Goal: Task Accomplishment & Management: Manage account settings

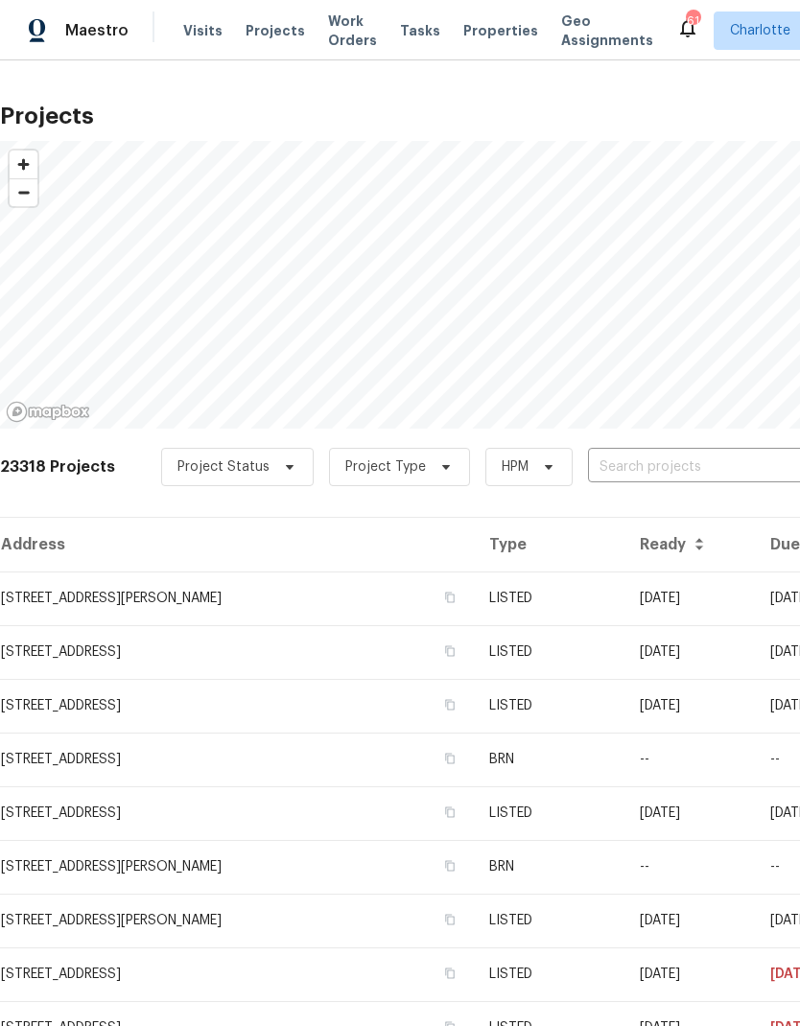
click at [718, 462] on input "text" at bounding box center [698, 468] width 220 height 30
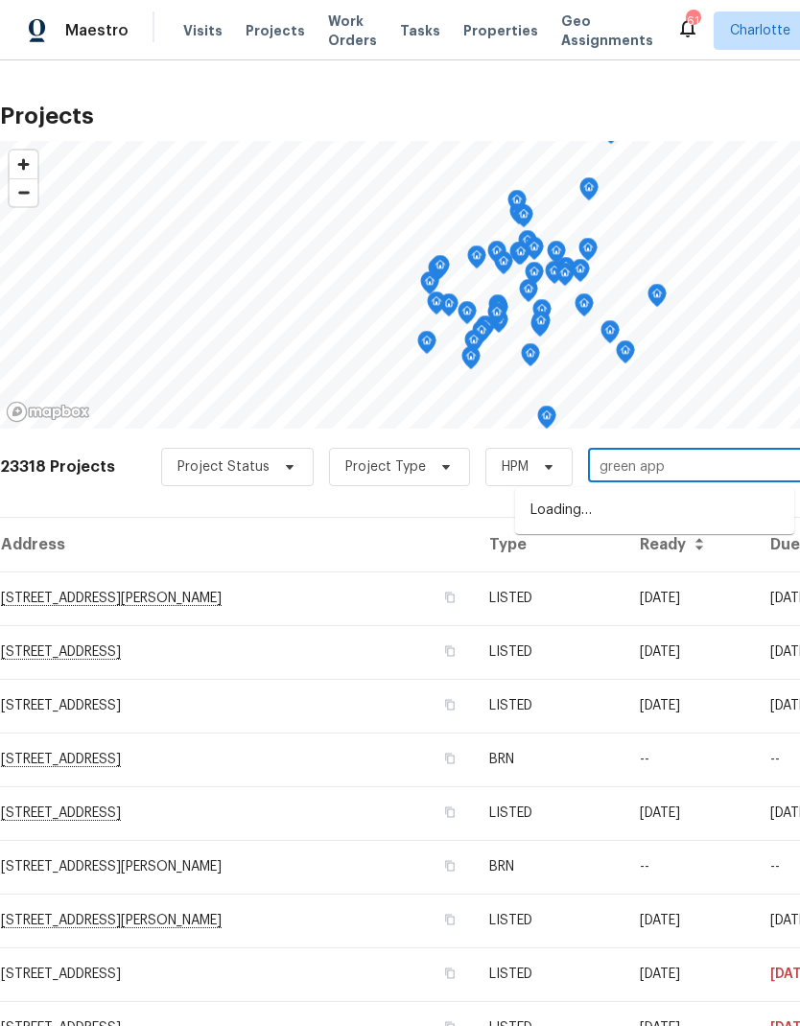
type input "green appl"
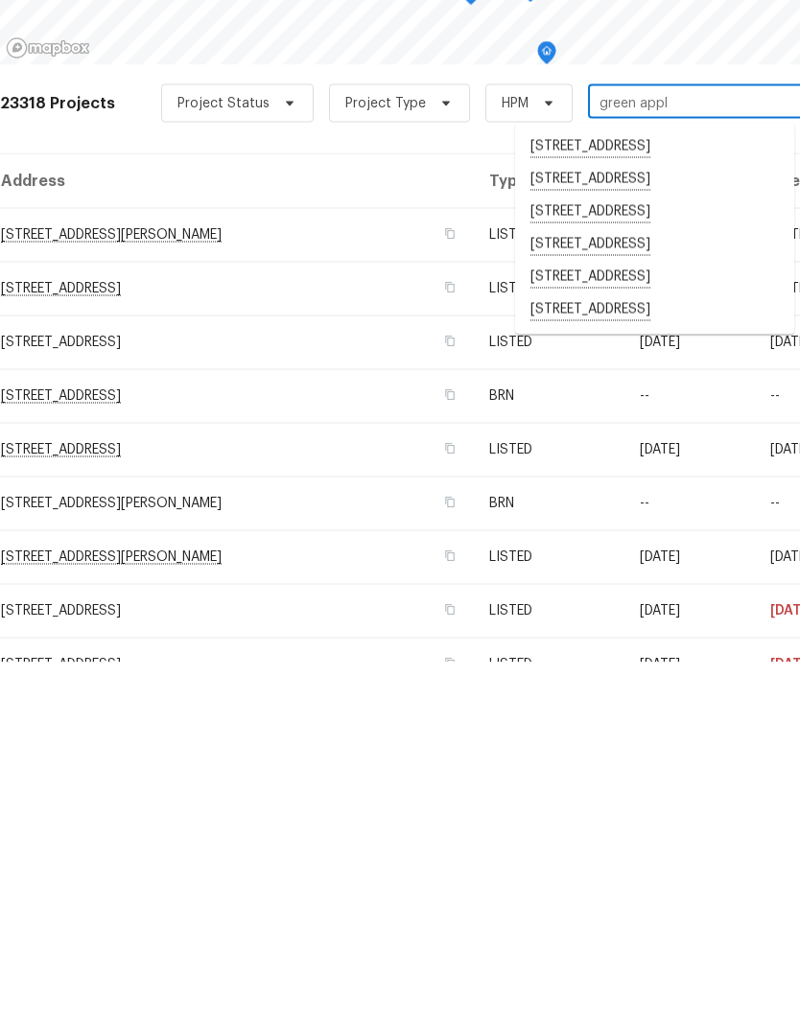
scroll to position [77, 0]
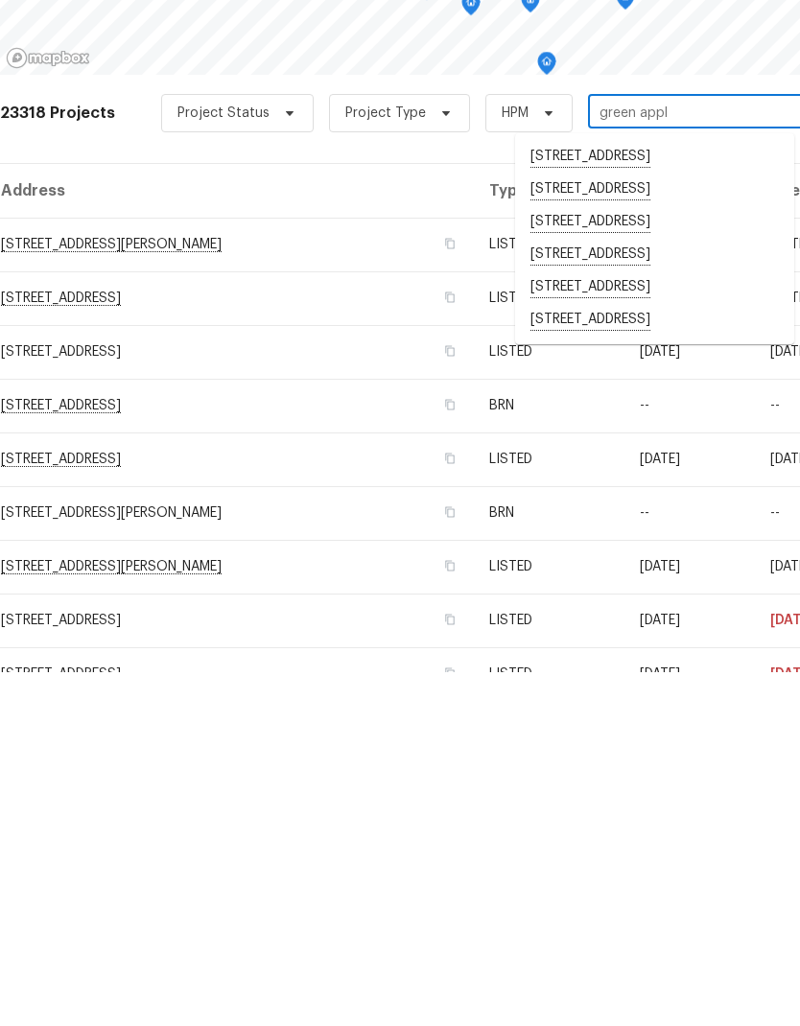
click at [699, 658] on li "[STREET_ADDRESS]" at bounding box center [654, 674] width 279 height 33
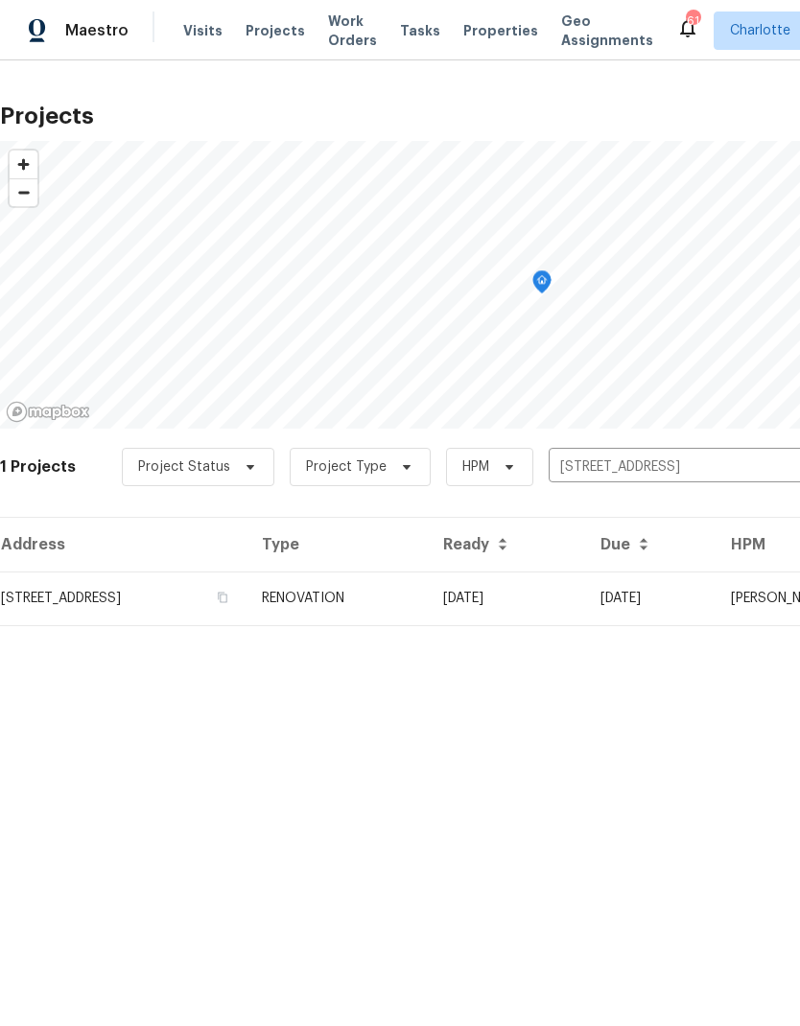
click at [585, 605] on td "[DATE]" at bounding box center [506, 599] width 157 height 54
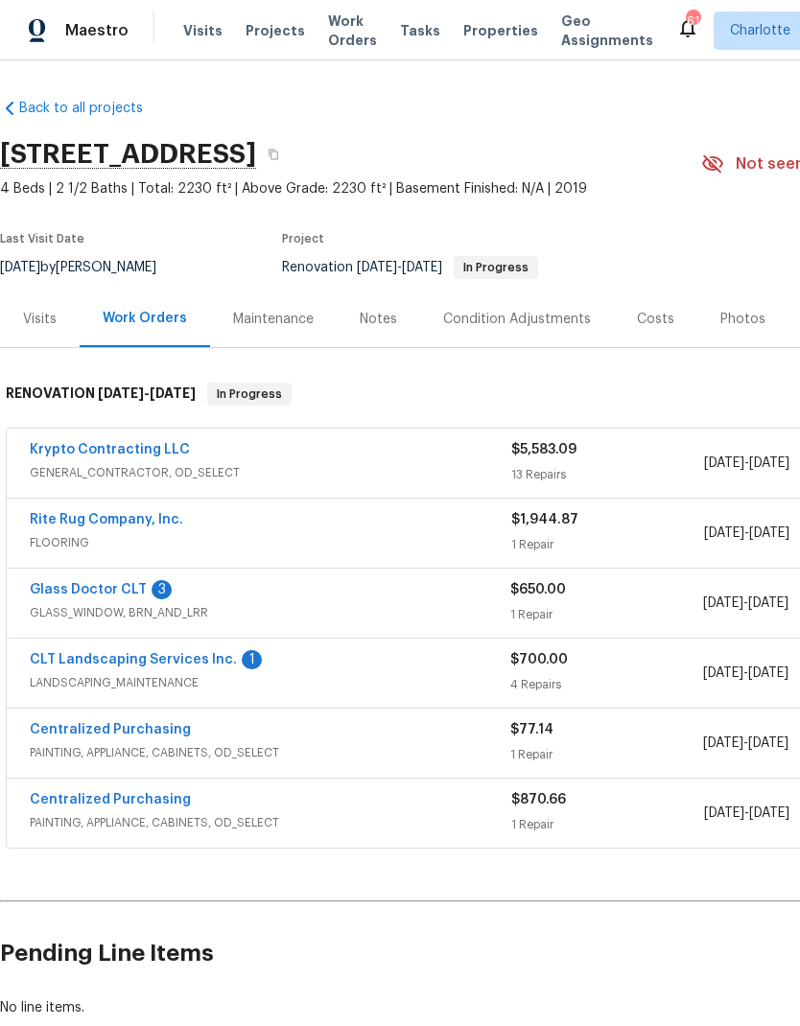
click at [66, 590] on link "Glass Doctor CLT" at bounding box center [88, 589] width 117 height 13
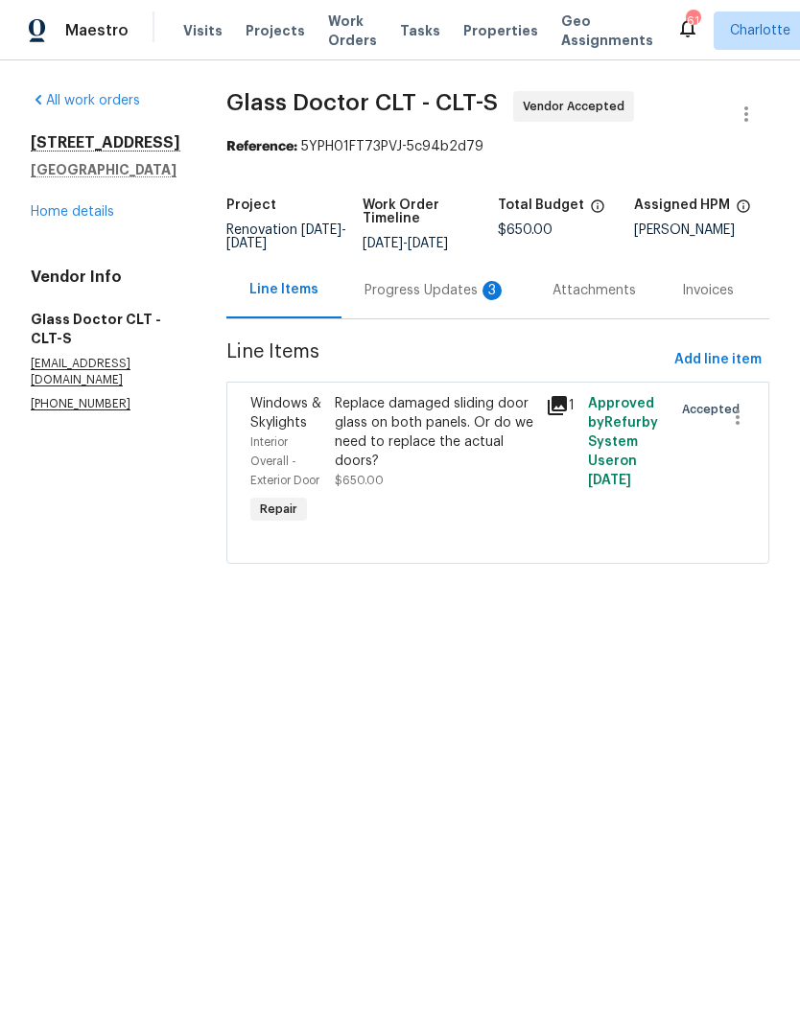
click at [424, 295] on div "Progress Updates 3" at bounding box center [435, 290] width 142 height 19
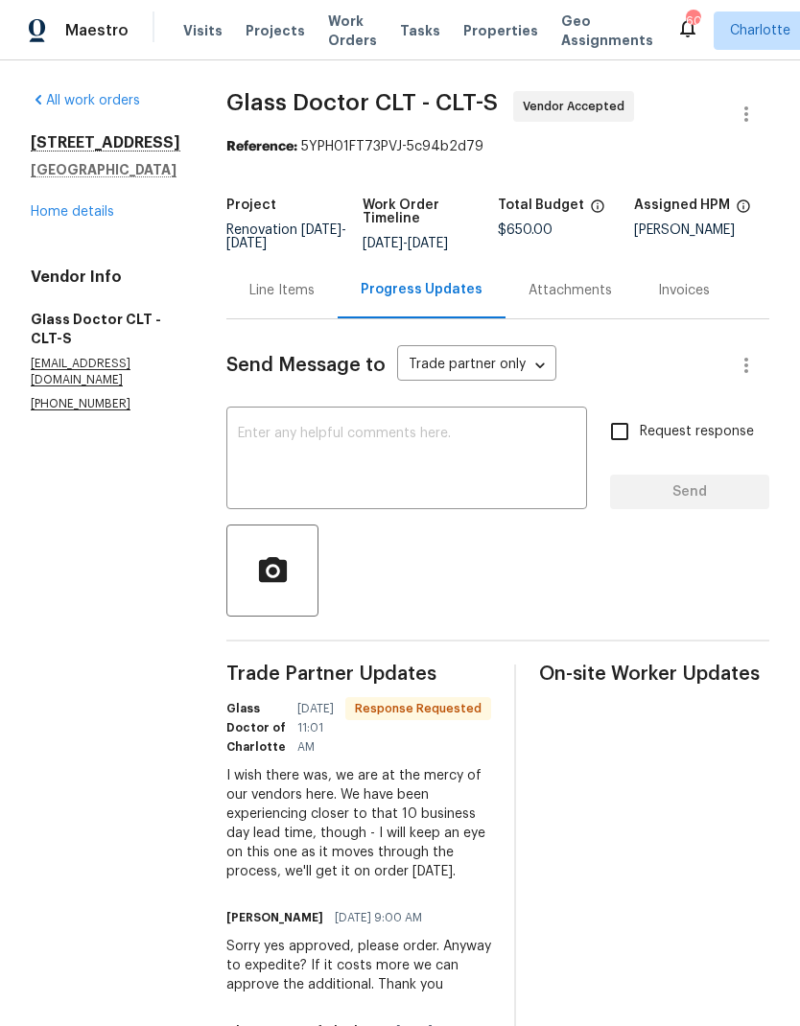
click at [472, 492] on textarea at bounding box center [407, 460] width 338 height 67
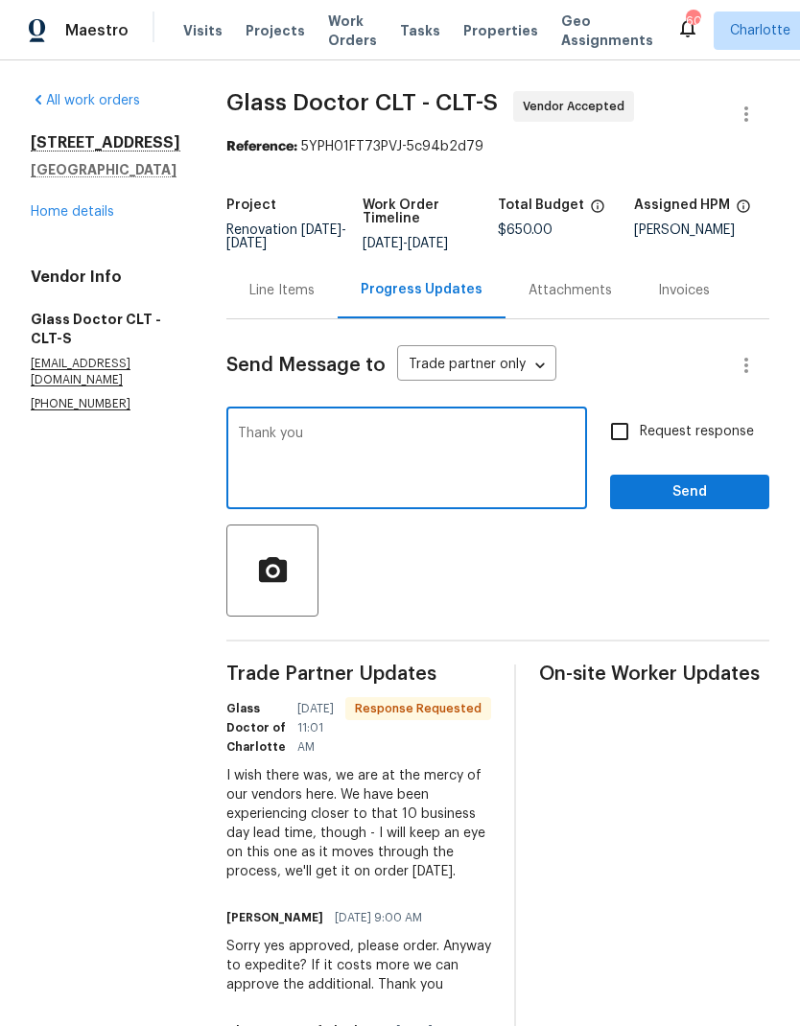
type textarea "Thank you"
click at [723, 501] on span "Send" at bounding box center [689, 492] width 129 height 24
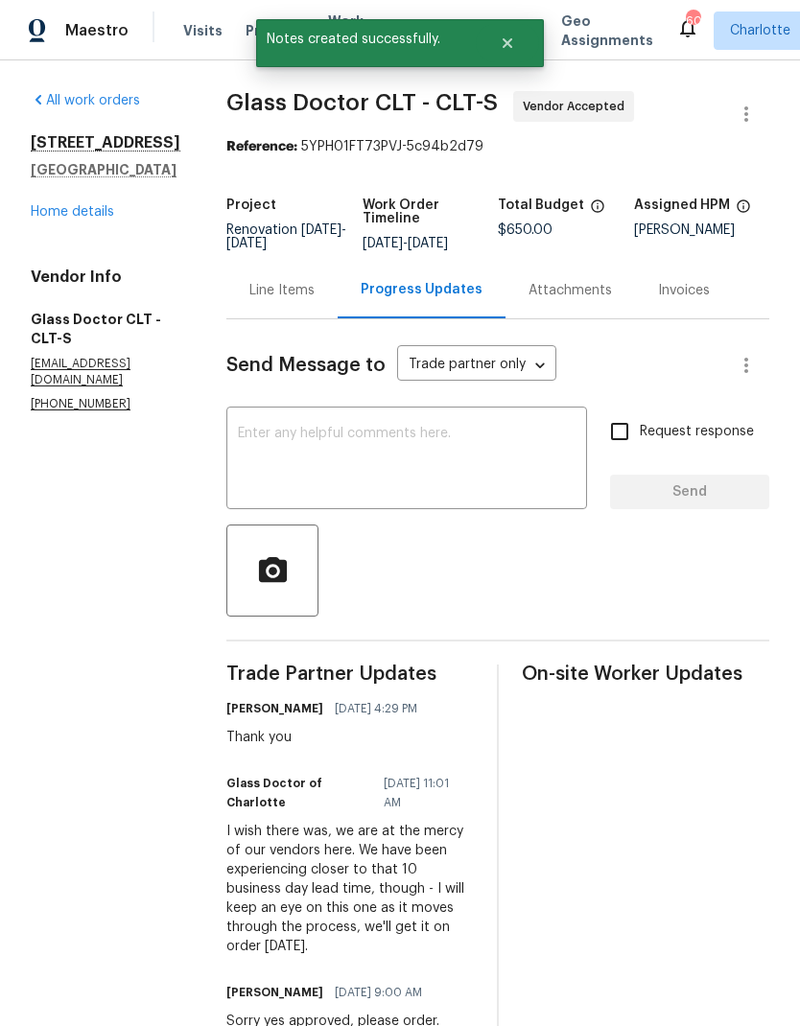
click at [249, 293] on div "Line Items" at bounding box center [281, 290] width 65 height 19
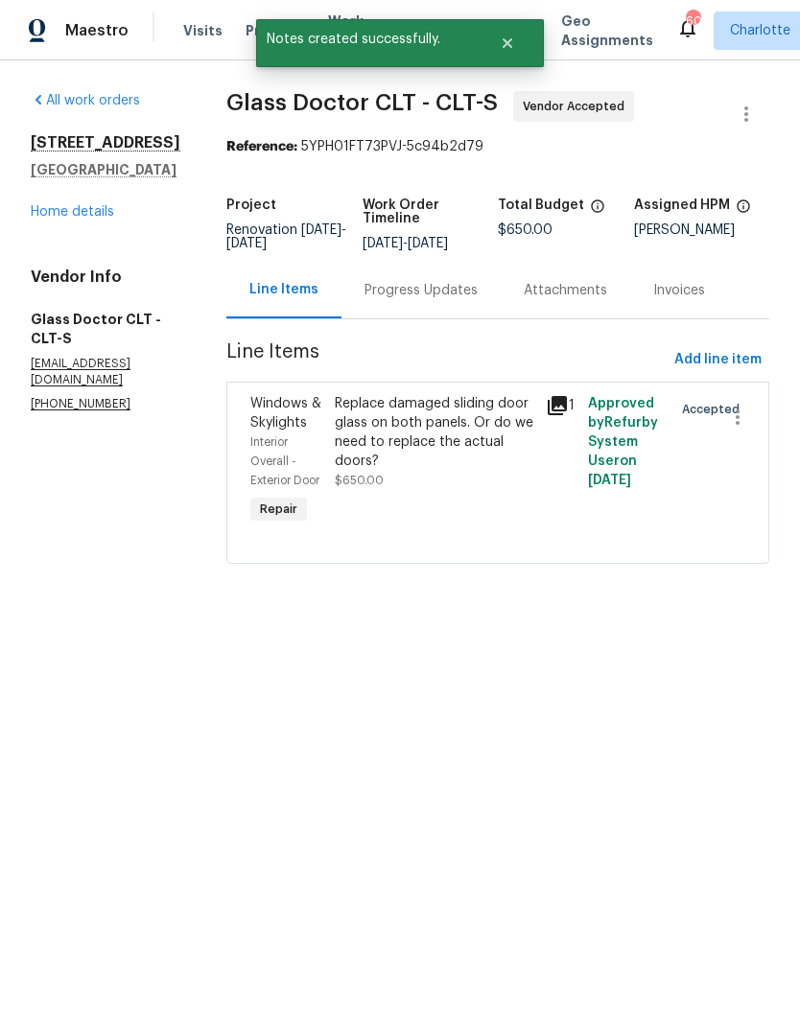
click at [335, 445] on div "Replace damaged sliding door glass on both panels. Or do we need to replace the…" at bounding box center [434, 432] width 199 height 77
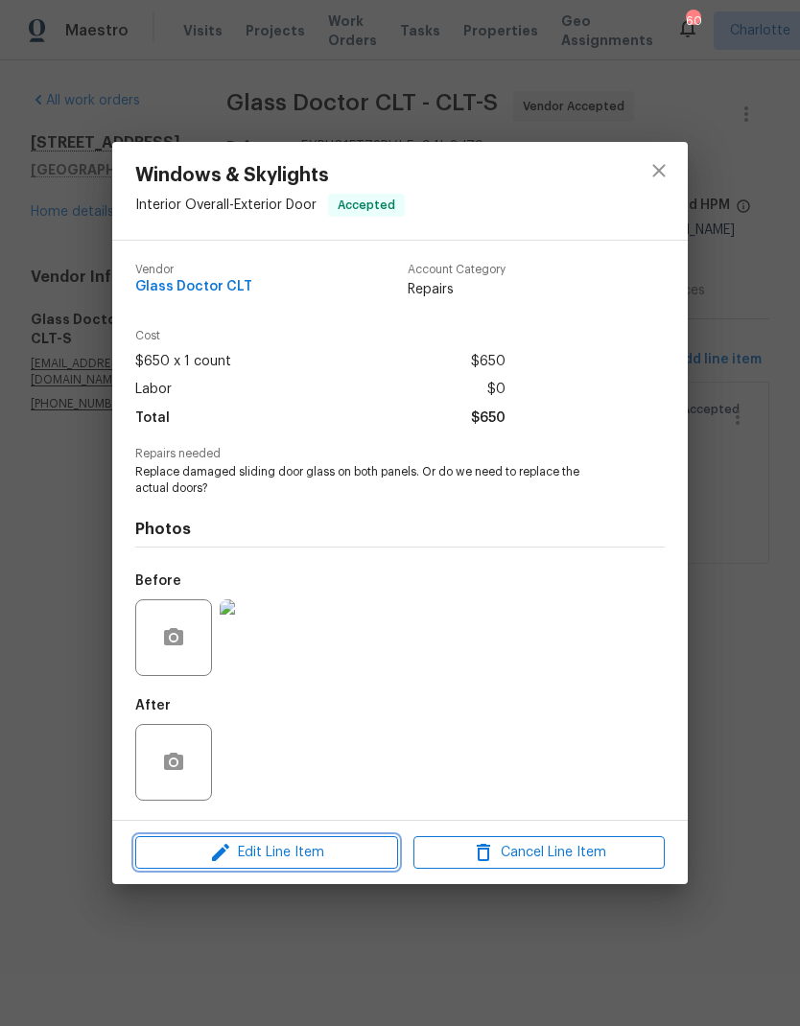
click at [200, 868] on button "Edit Line Item" at bounding box center [266, 853] width 263 height 34
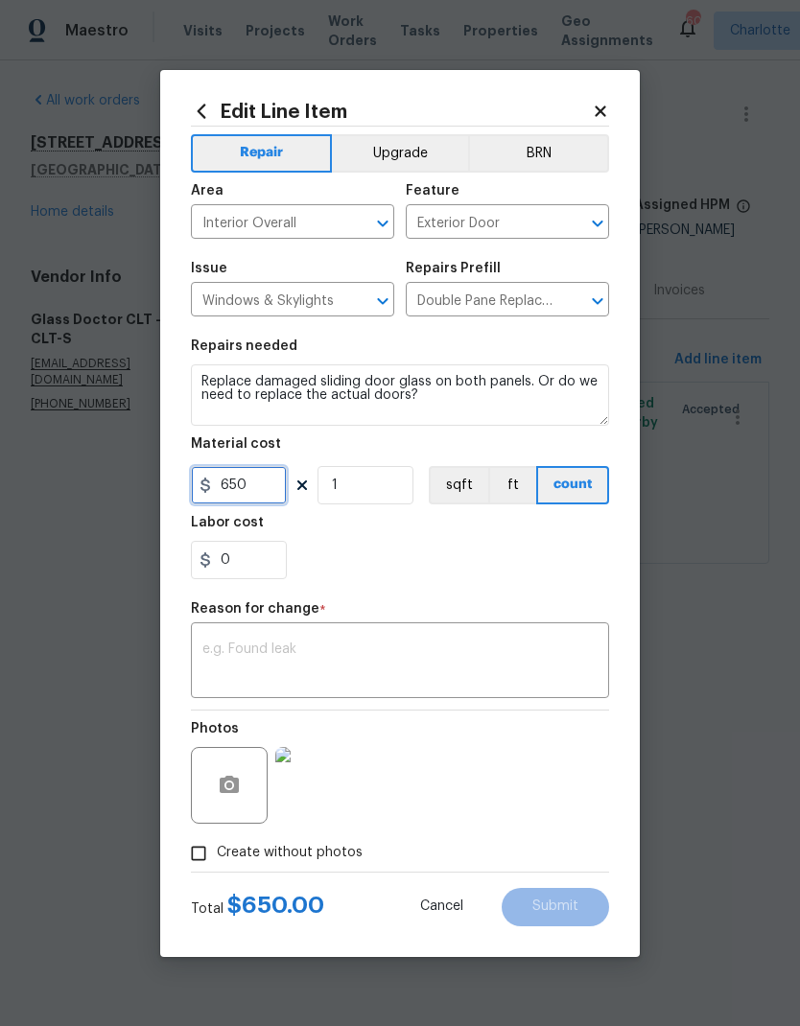
click at [279, 486] on input "650" at bounding box center [239, 485] width 96 height 38
type input "1450"
click at [571, 574] on div "0" at bounding box center [400, 560] width 418 height 38
click at [518, 661] on textarea at bounding box center [399, 663] width 395 height 40
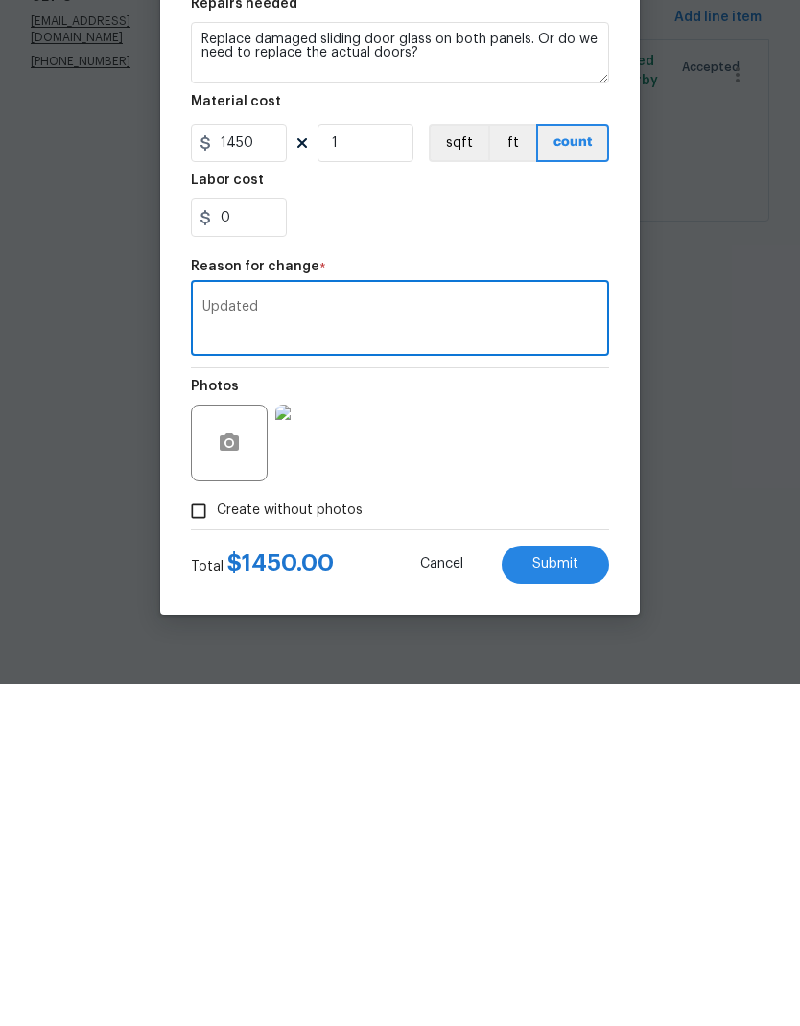
type textarea "Updated"
click at [564, 711] on div "Photos" at bounding box center [400, 773] width 418 height 125
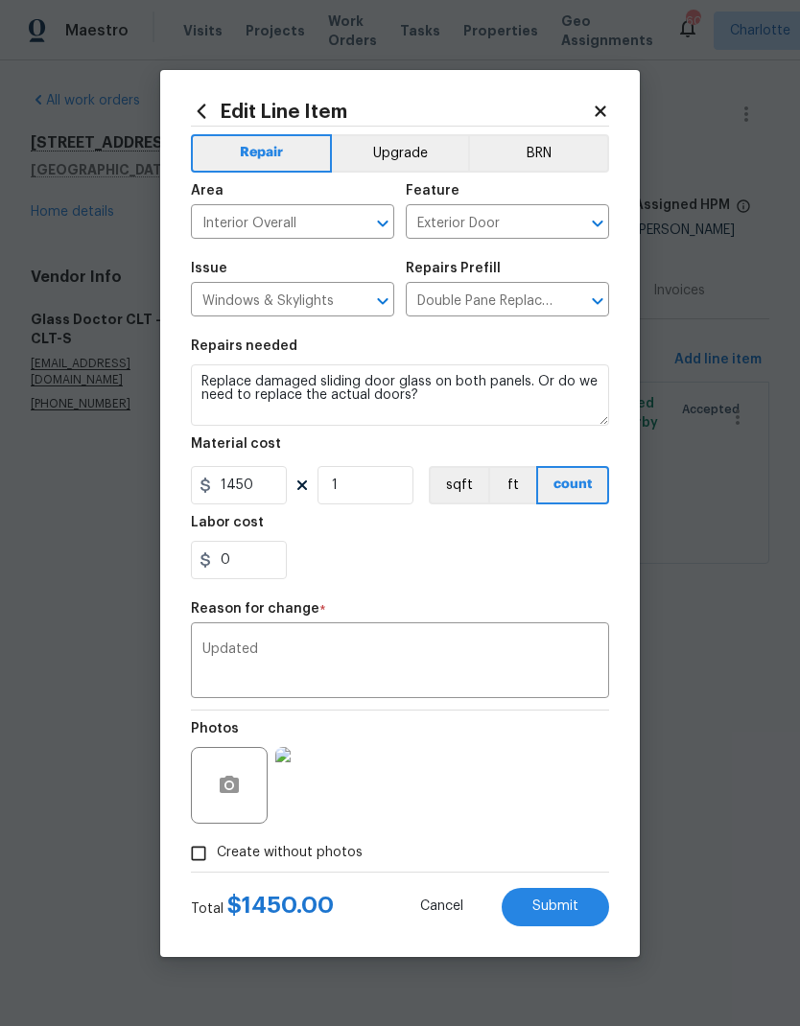
click at [572, 904] on span "Submit" at bounding box center [555, 907] width 46 height 14
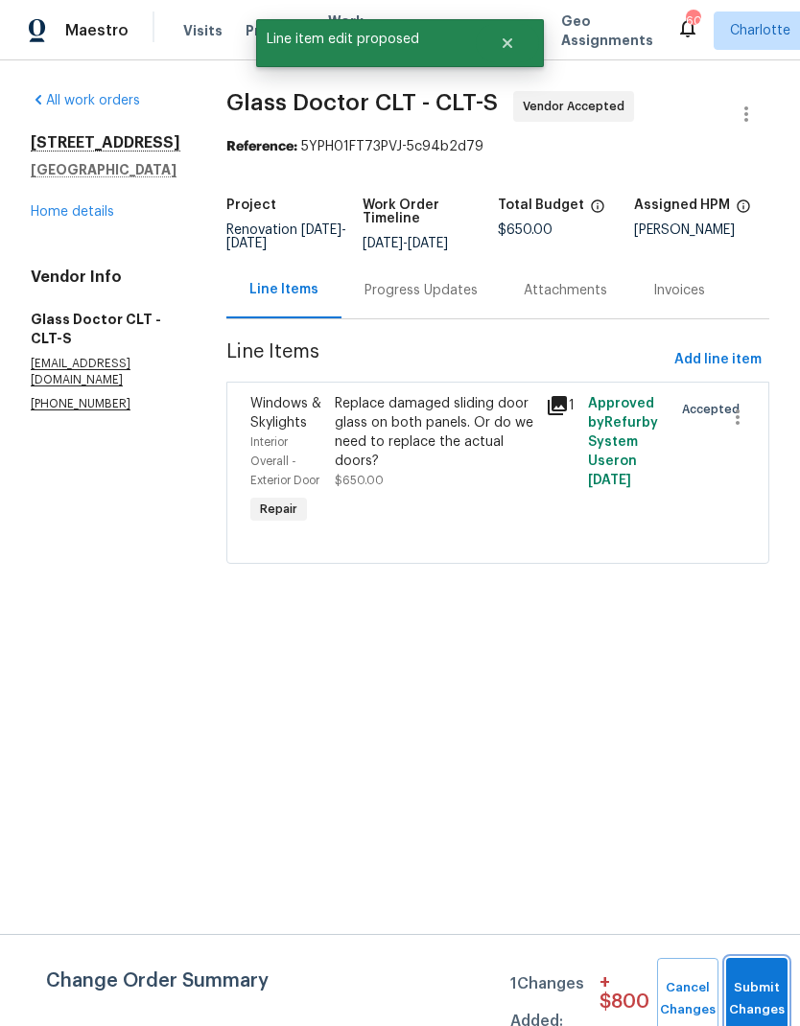
click at [745, 987] on button "Submit Changes" at bounding box center [756, 999] width 61 height 82
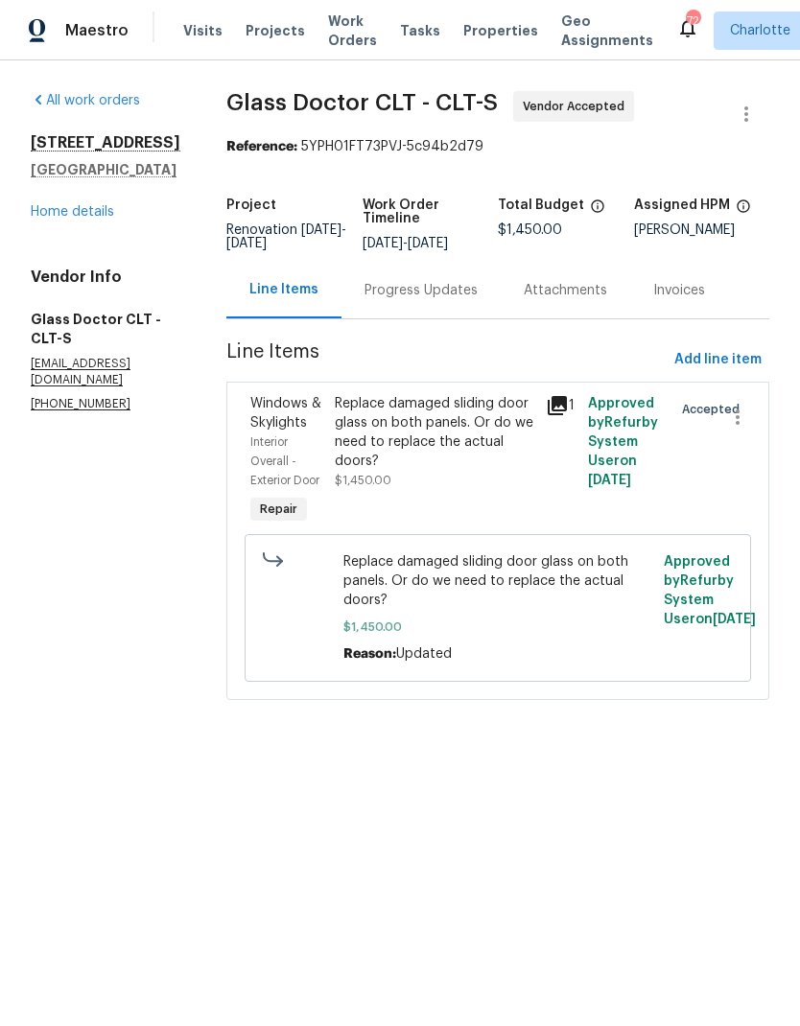
click at [50, 219] on link "Home details" at bounding box center [72, 211] width 83 height 13
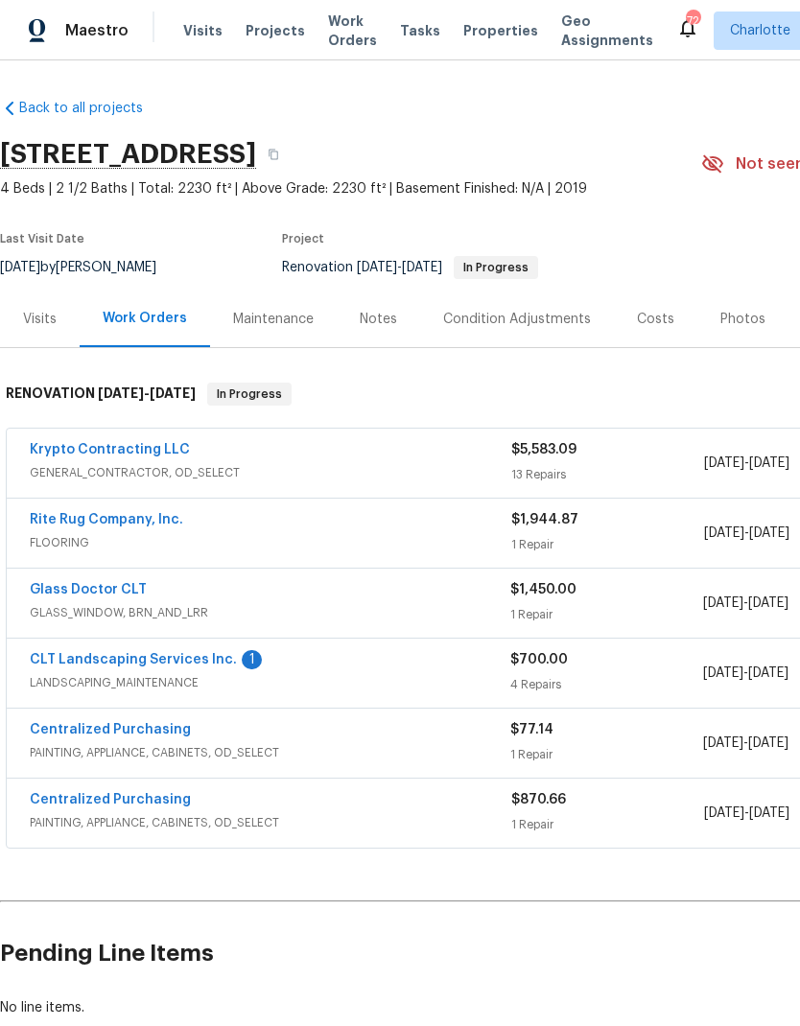
click at [86, 658] on link "CLT Landscaping Services Inc." at bounding box center [133, 659] width 207 height 13
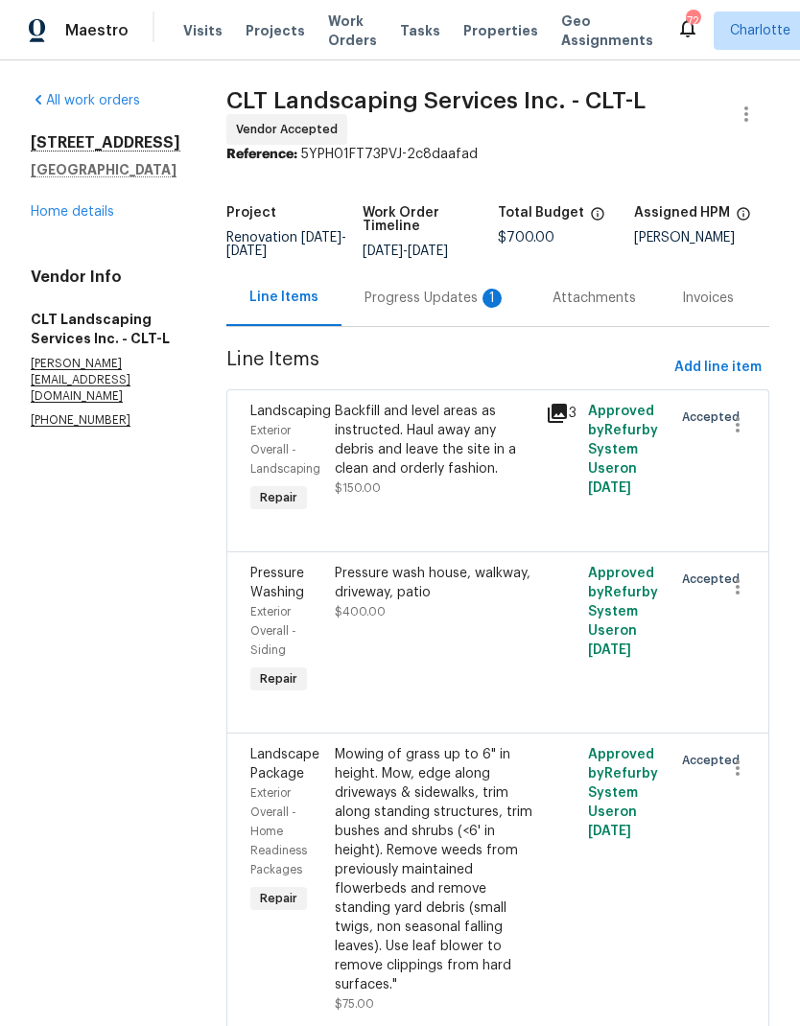
click at [471, 295] on div "Progress Updates 1" at bounding box center [435, 298] width 142 height 19
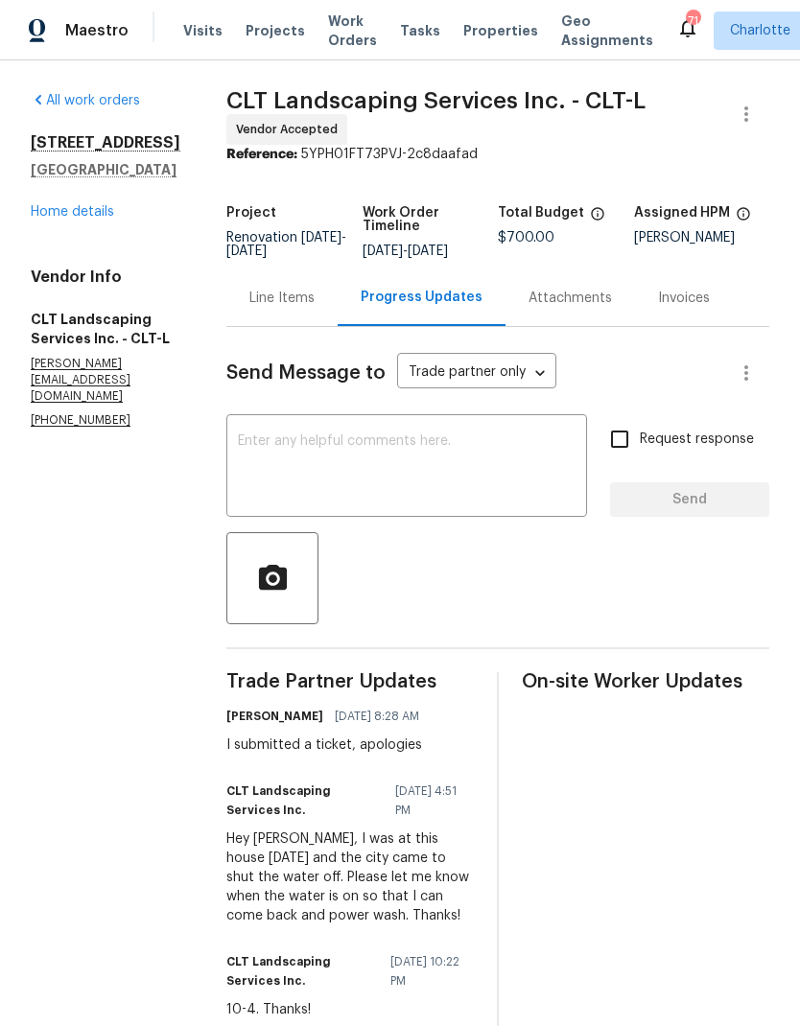
click at [518, 465] on textarea at bounding box center [407, 467] width 338 height 67
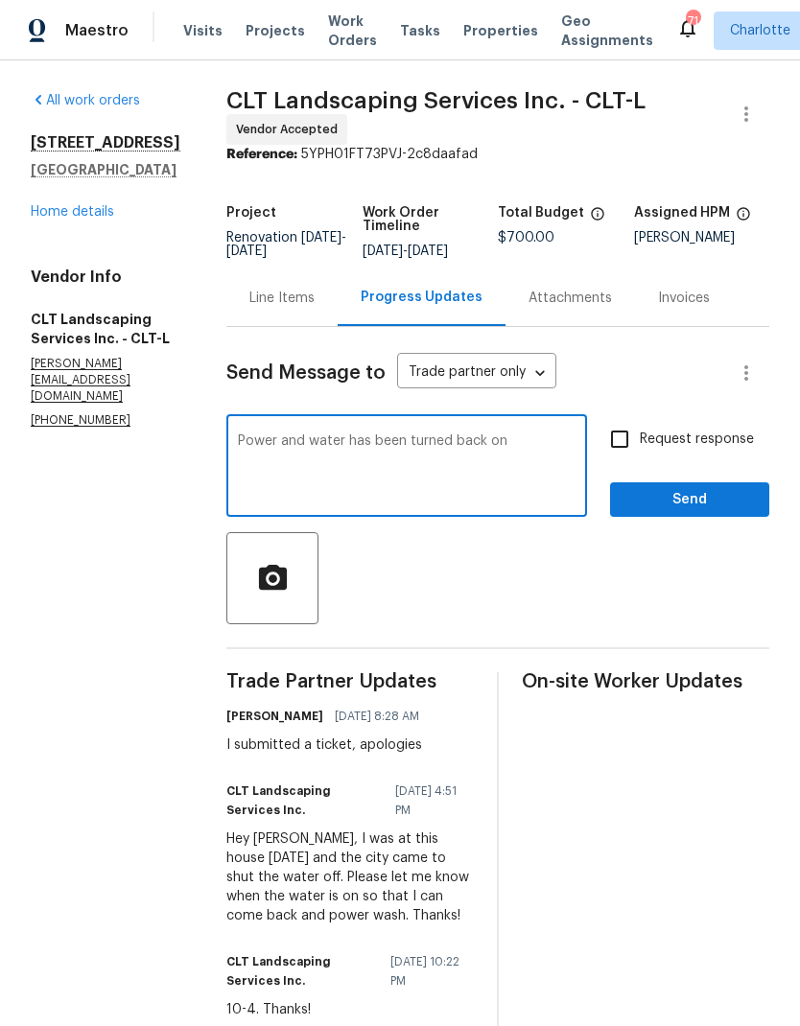
type textarea "Power and water has been turned back on"
click at [626, 446] on input "Request response" at bounding box center [619, 439] width 40 height 40
checkbox input "true"
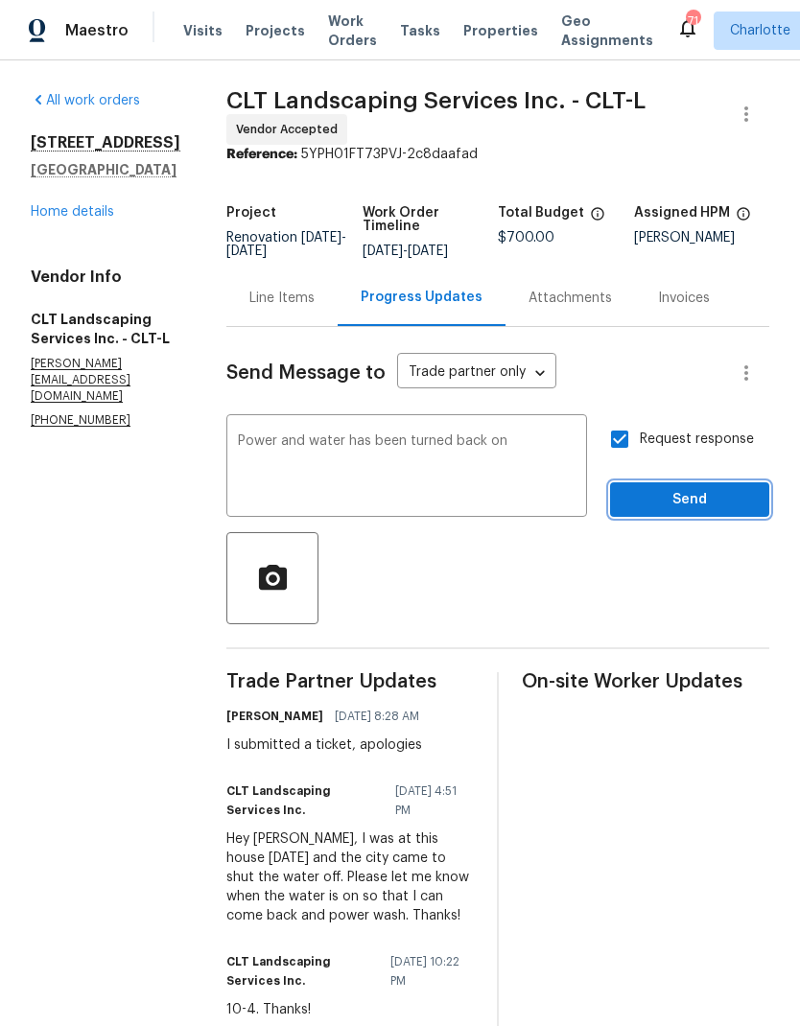
click at [713, 496] on span "Send" at bounding box center [689, 500] width 129 height 24
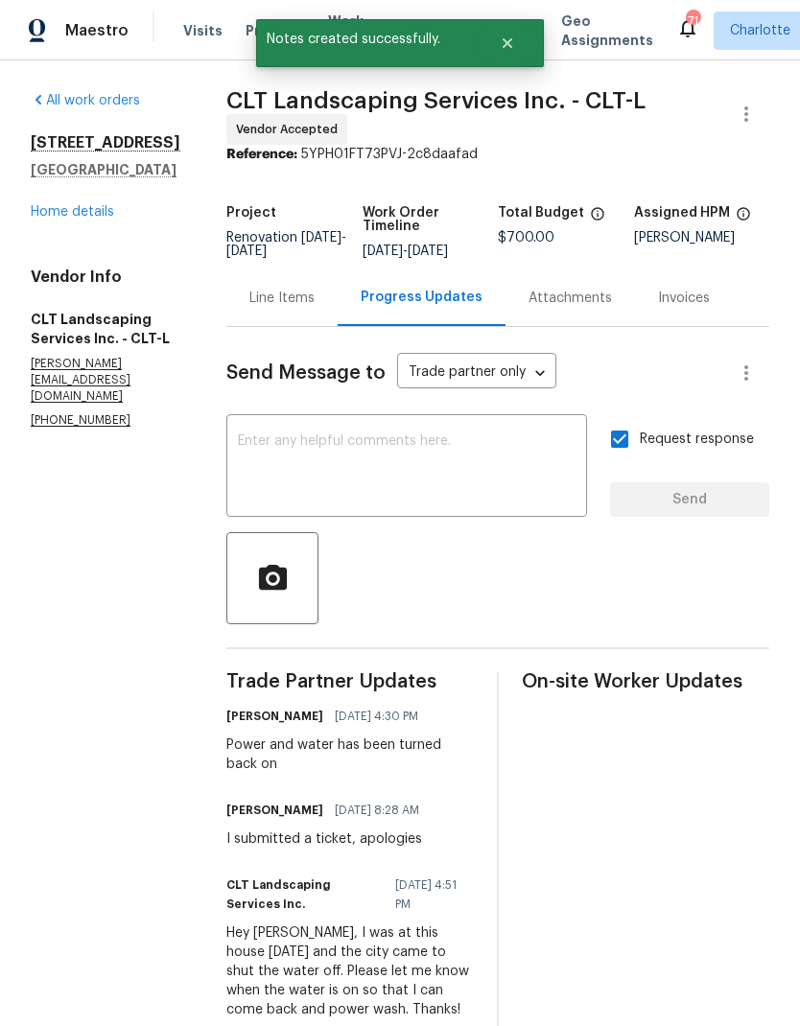
click at [45, 219] on link "Home details" at bounding box center [72, 211] width 83 height 13
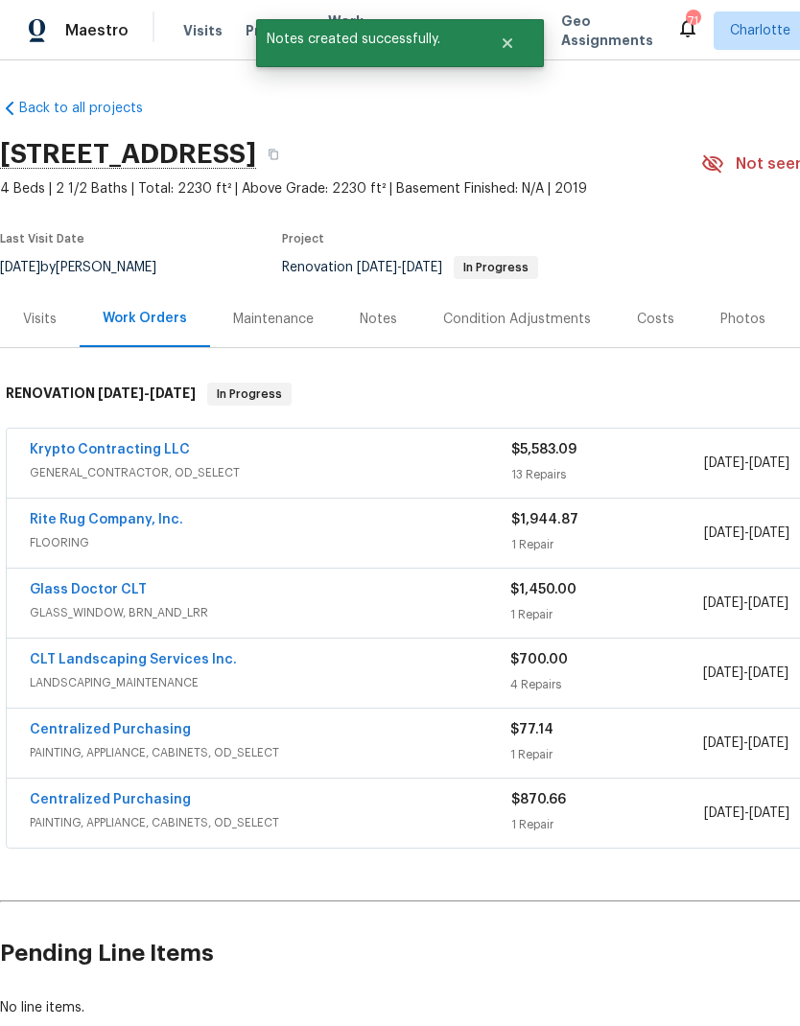
click at [57, 520] on link "Rite Rug Company, Inc." at bounding box center [106, 519] width 153 height 13
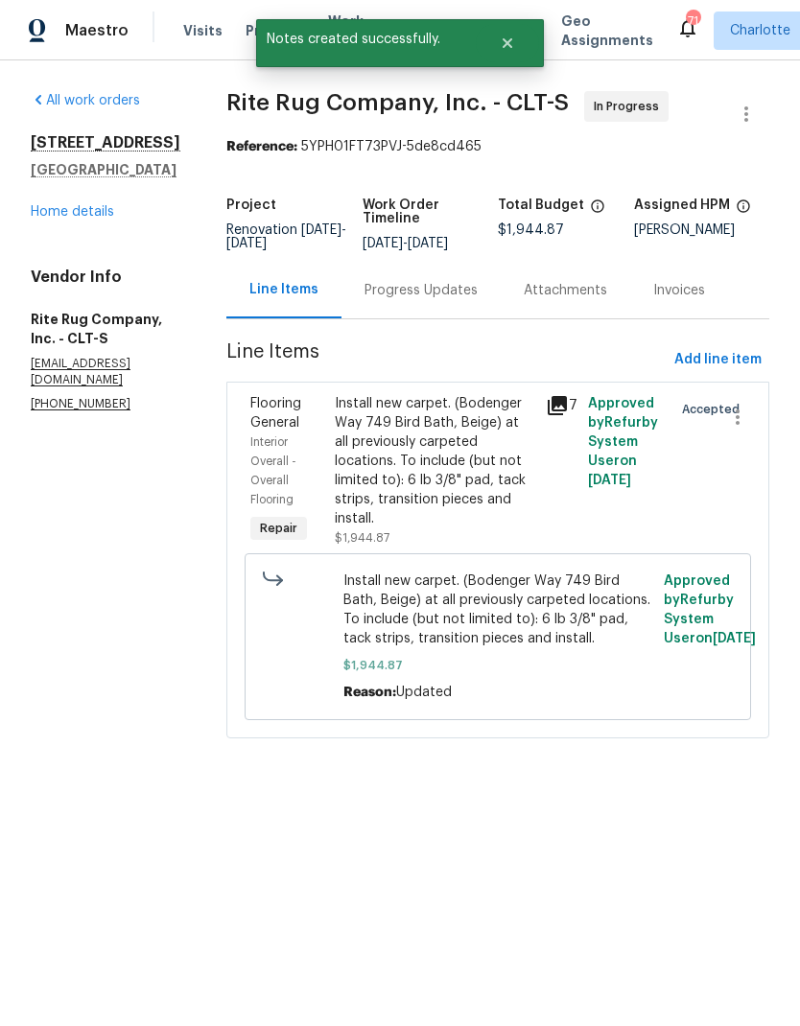
click at [461, 293] on div "Progress Updates" at bounding box center [420, 290] width 159 height 57
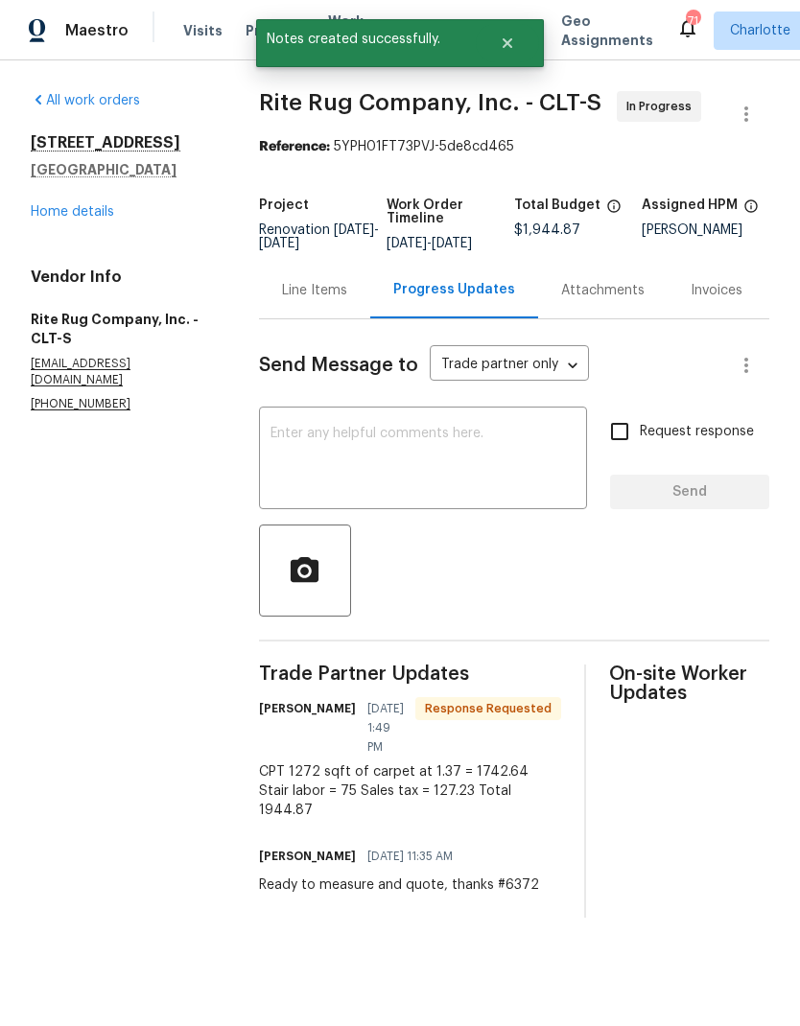
click at [529, 450] on textarea at bounding box center [423, 460] width 306 height 67
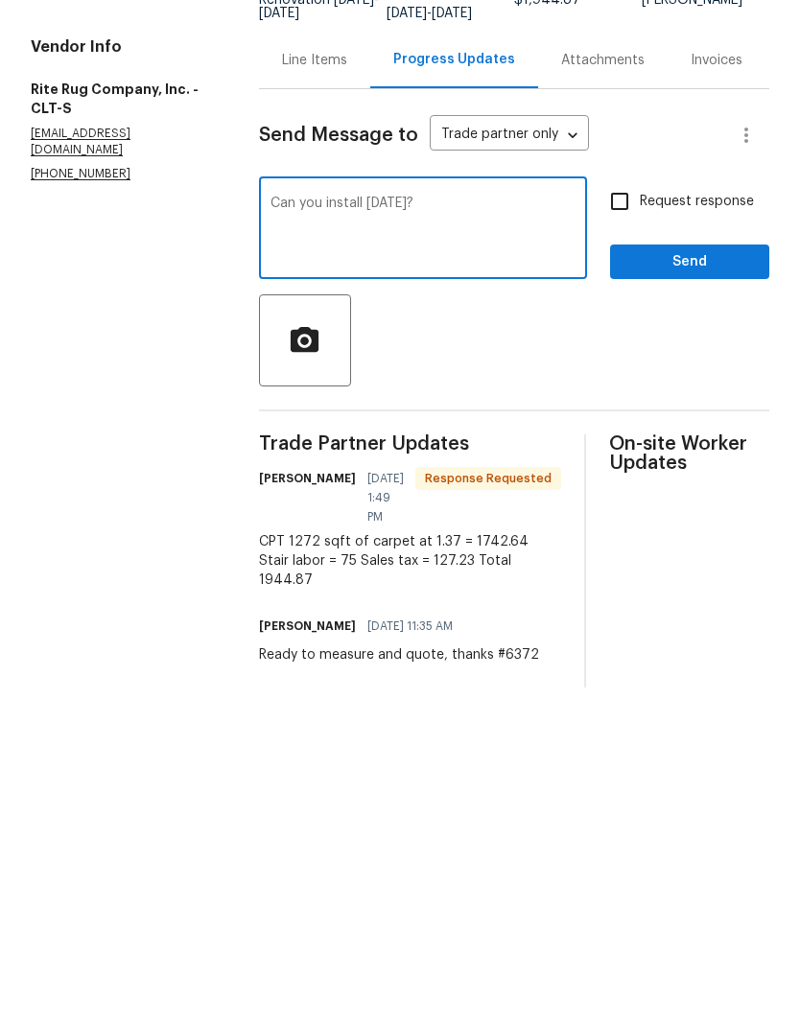
type textarea "Can you install [DATE]?"
click at [638, 411] on input "Request response" at bounding box center [619, 431] width 40 height 40
checkbox input "true"
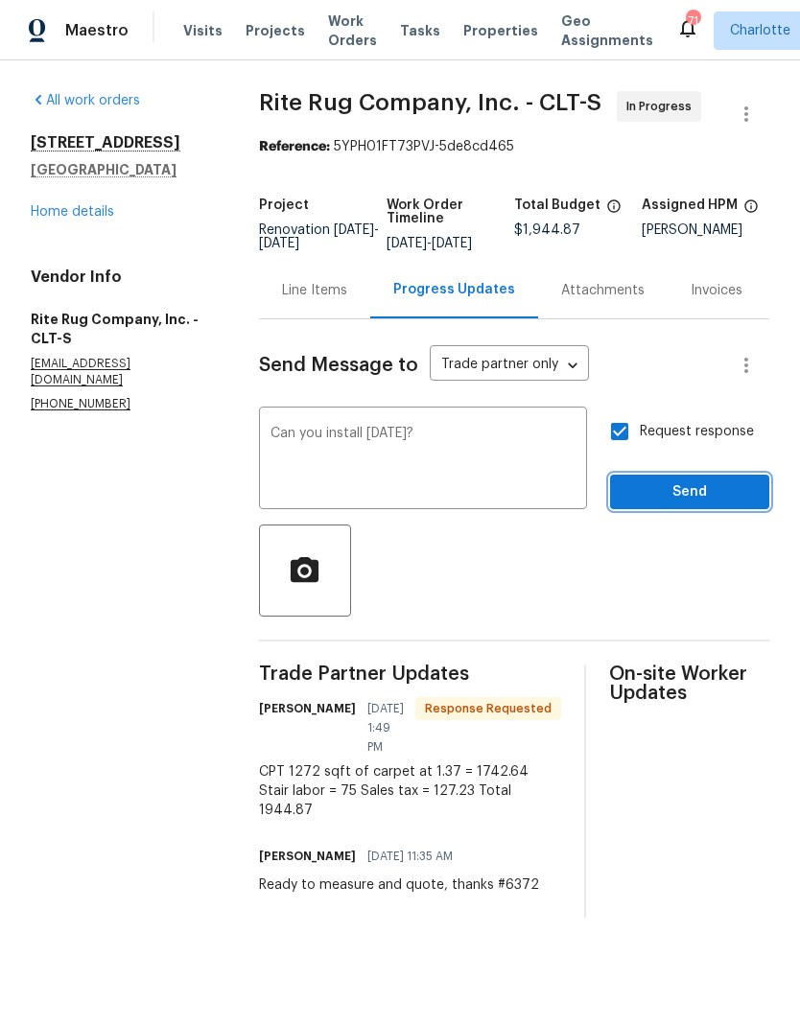
click at [702, 504] on span "Send" at bounding box center [689, 492] width 129 height 24
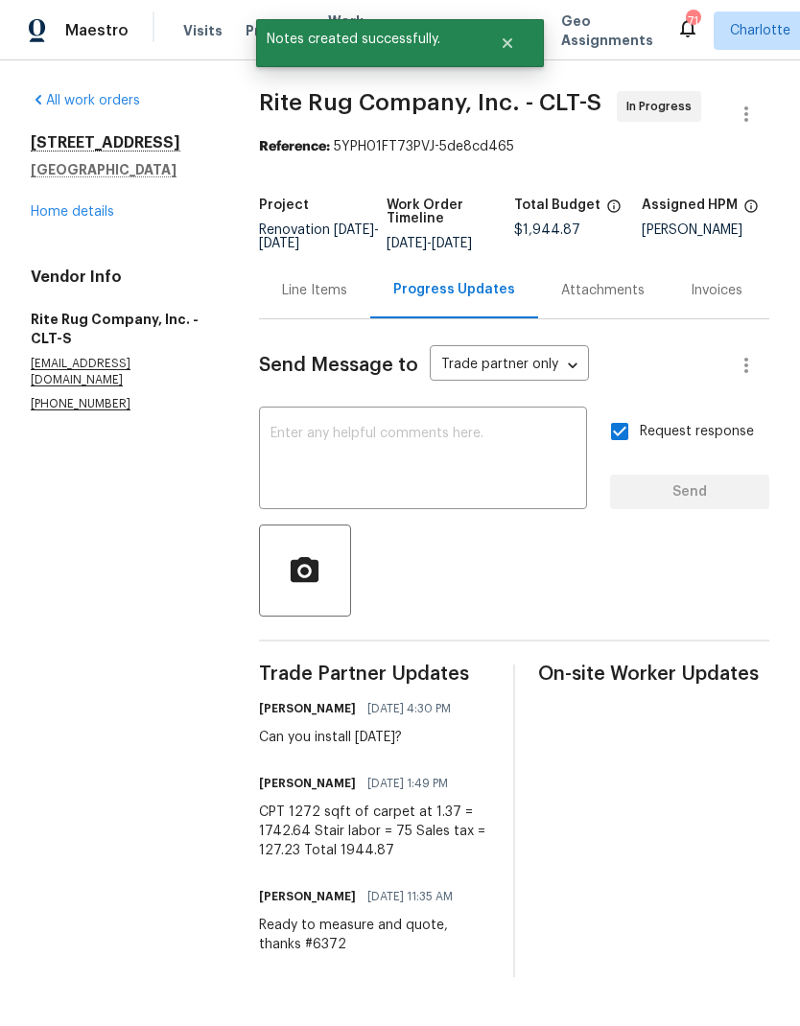
click at [43, 216] on link "Home details" at bounding box center [72, 211] width 83 height 13
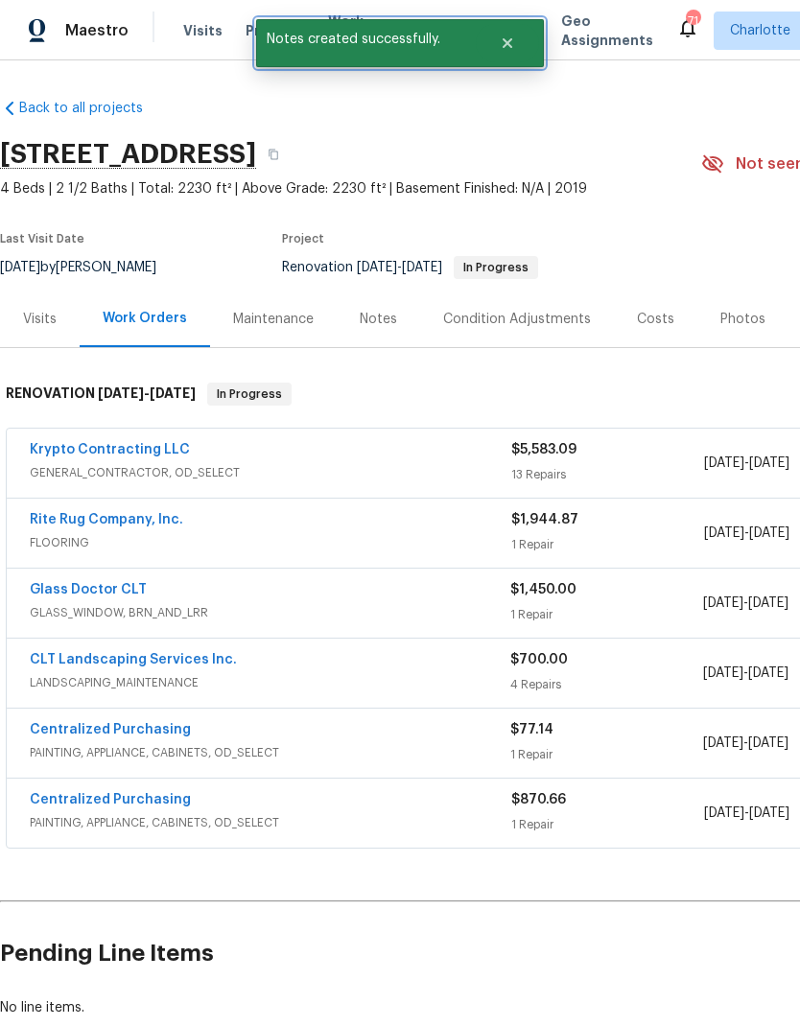
click at [502, 51] on button "Close" at bounding box center [507, 43] width 63 height 38
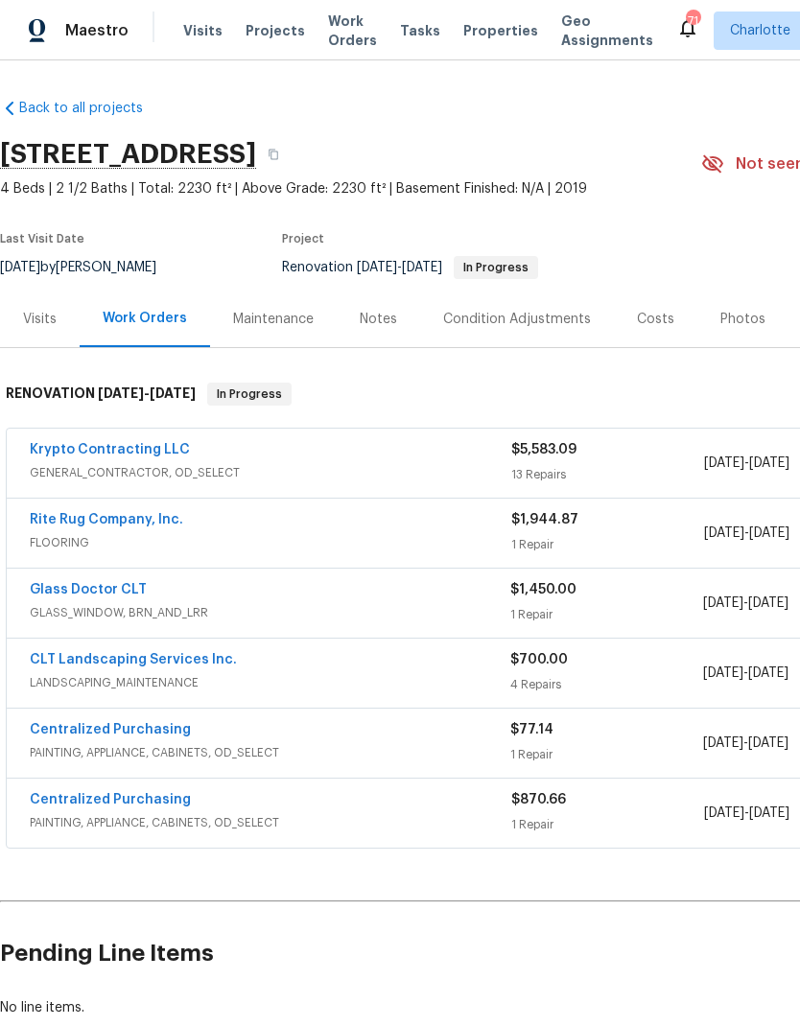
click at [256, 39] on span "Projects" at bounding box center [274, 30] width 59 height 19
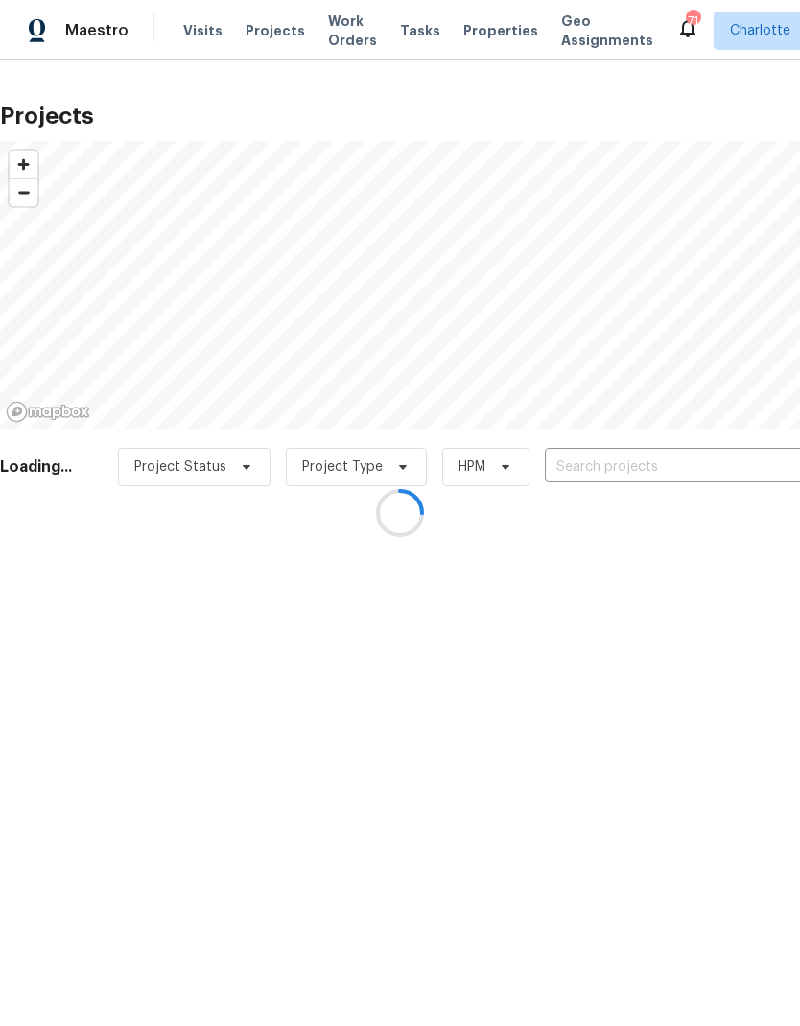
click at [708, 479] on div at bounding box center [400, 513] width 800 height 1026
click at [705, 469] on div at bounding box center [400, 513] width 800 height 1026
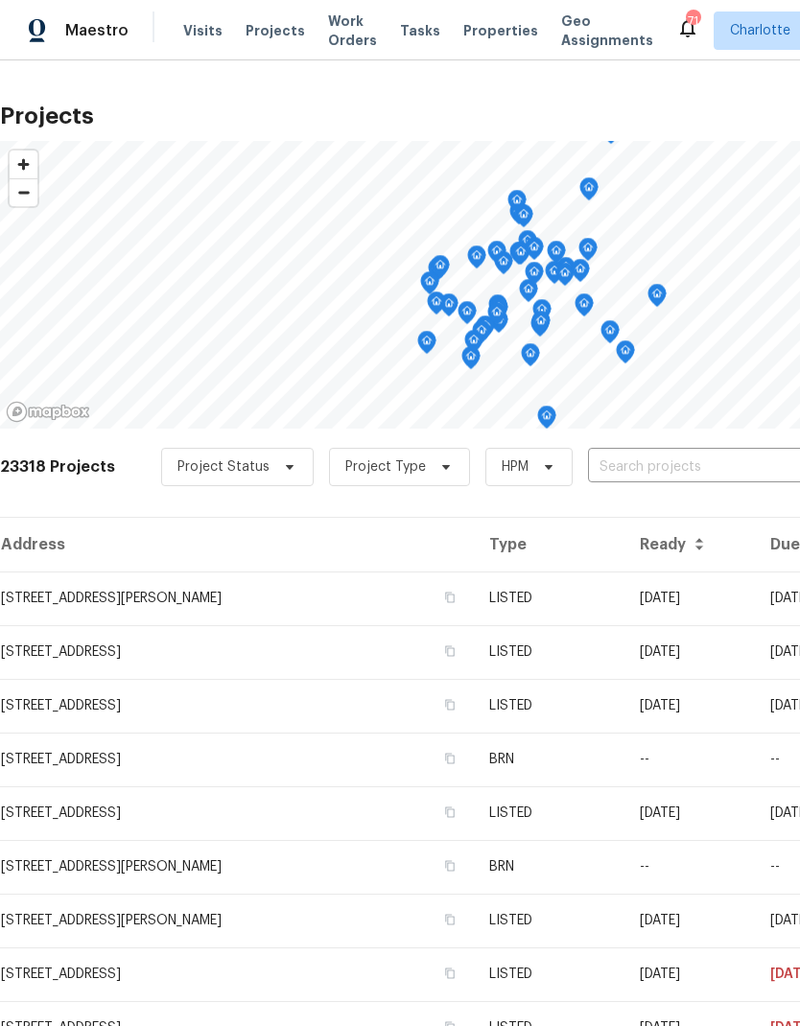
click at [719, 466] on input "text" at bounding box center [698, 468] width 220 height 30
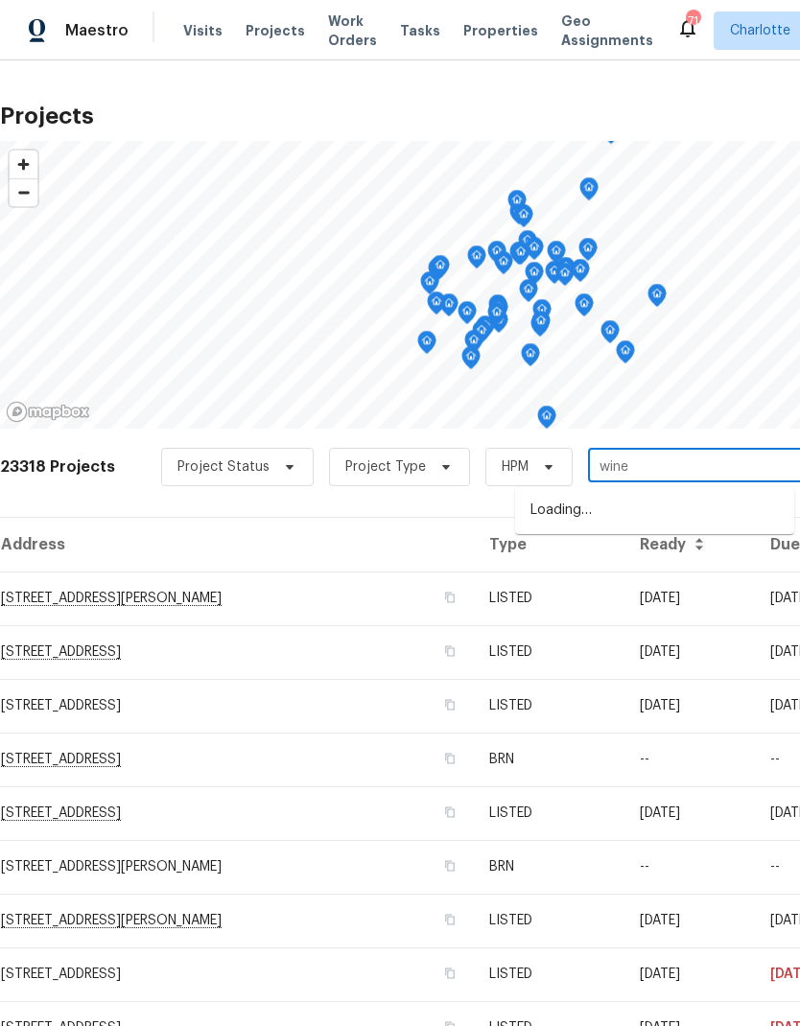
type input "wines"
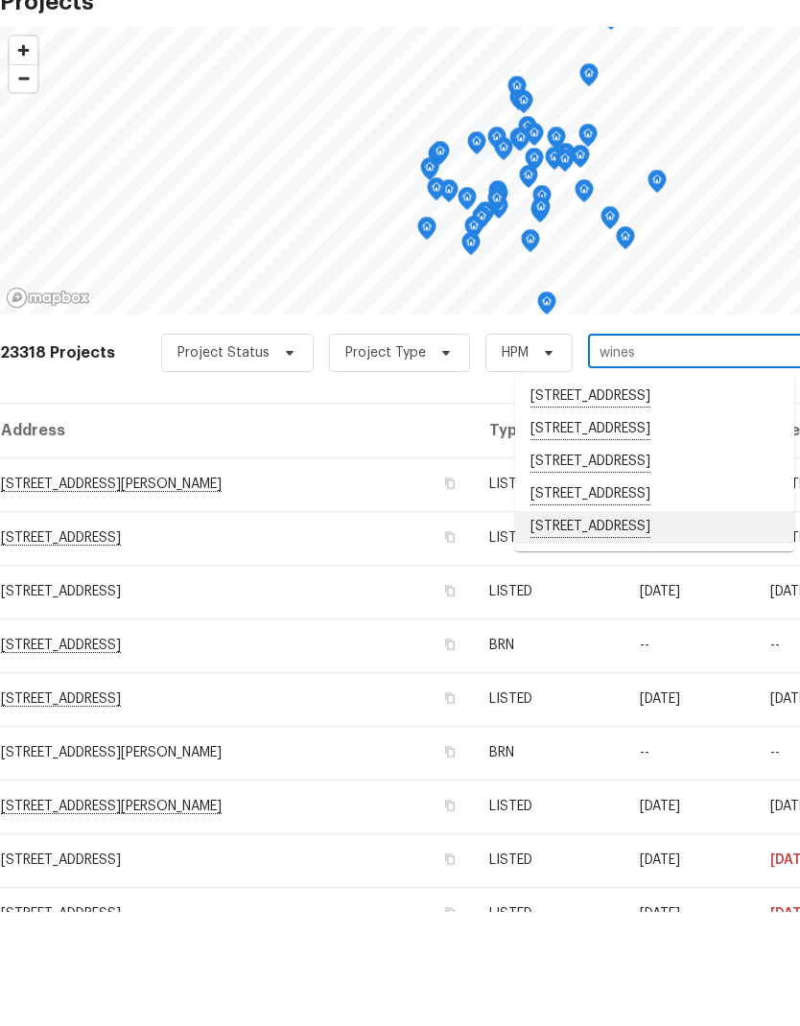
click at [700, 625] on li "[STREET_ADDRESS]" at bounding box center [654, 641] width 279 height 33
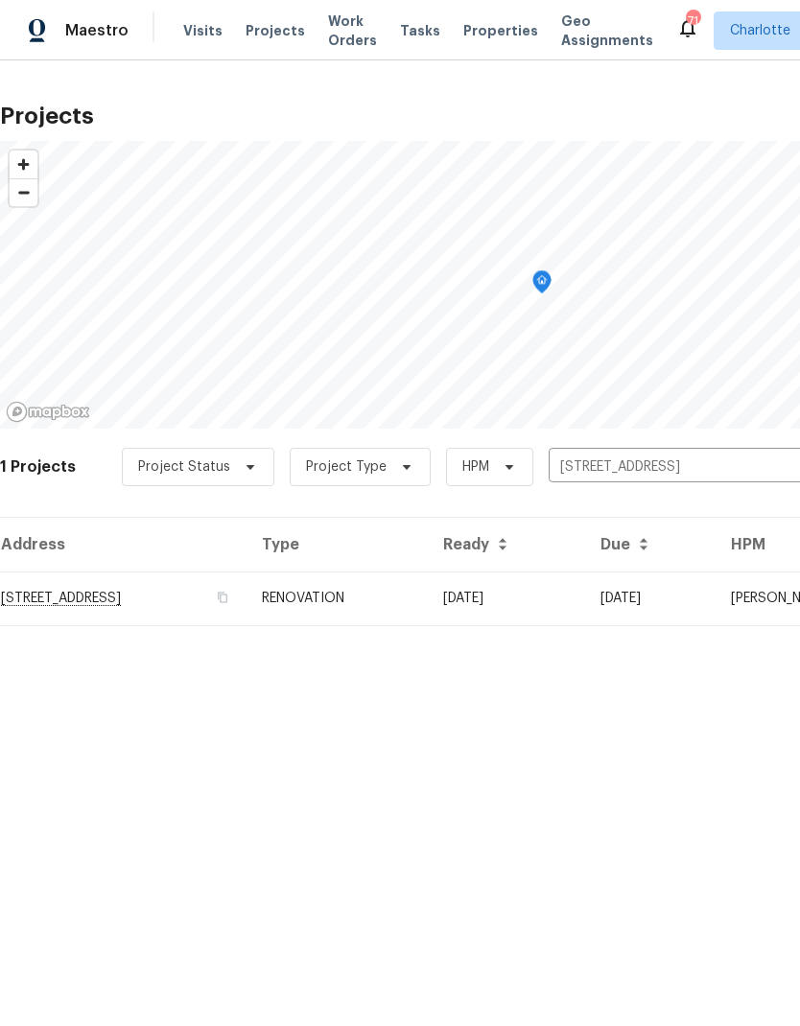
click at [715, 596] on td "[DATE]" at bounding box center [650, 599] width 130 height 54
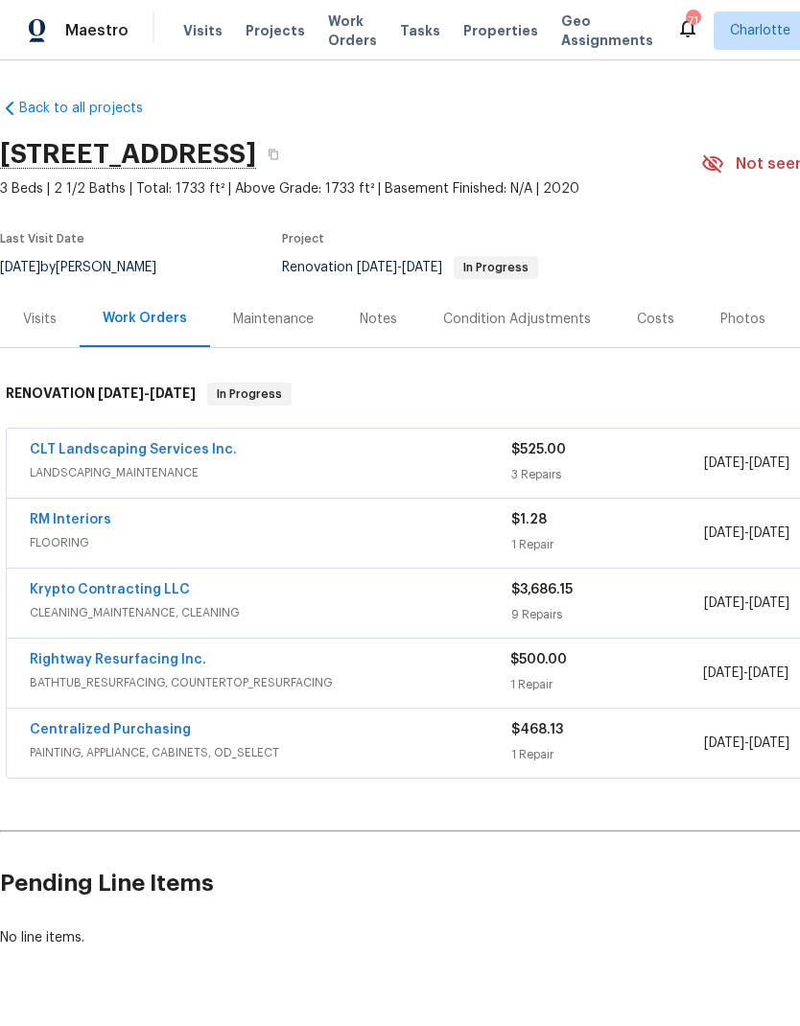
click at [39, 518] on link "RM Interiors" at bounding box center [71, 519] width 82 height 13
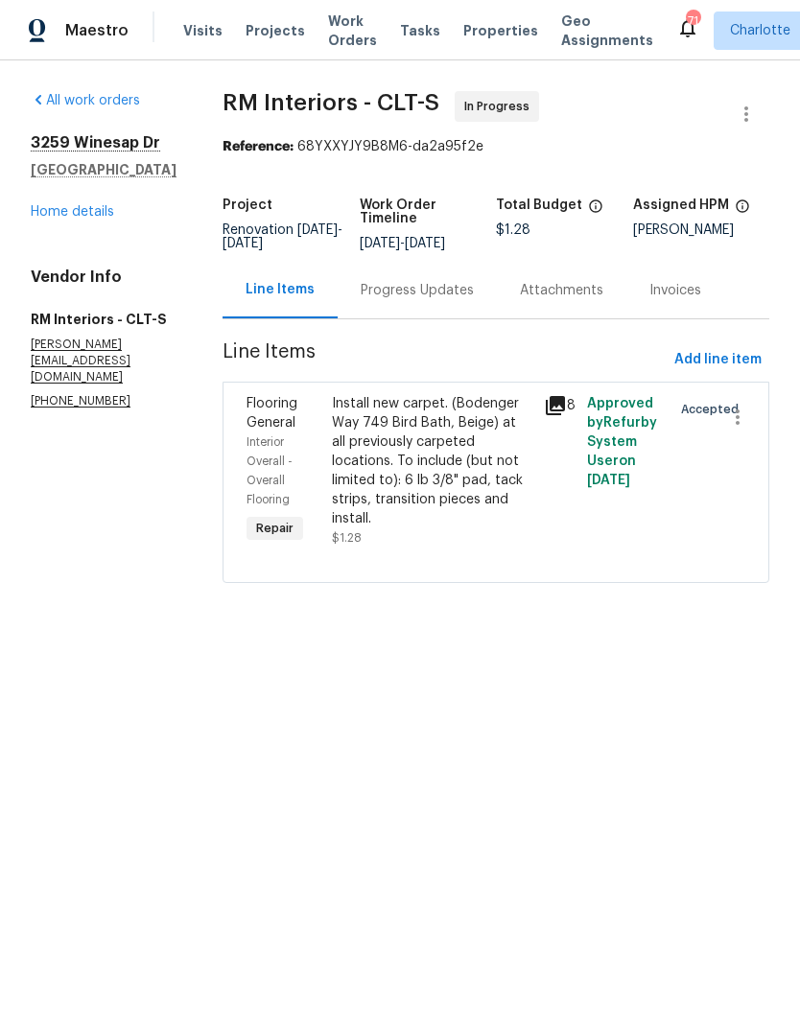
click at [471, 281] on div "Progress Updates" at bounding box center [417, 290] width 159 height 57
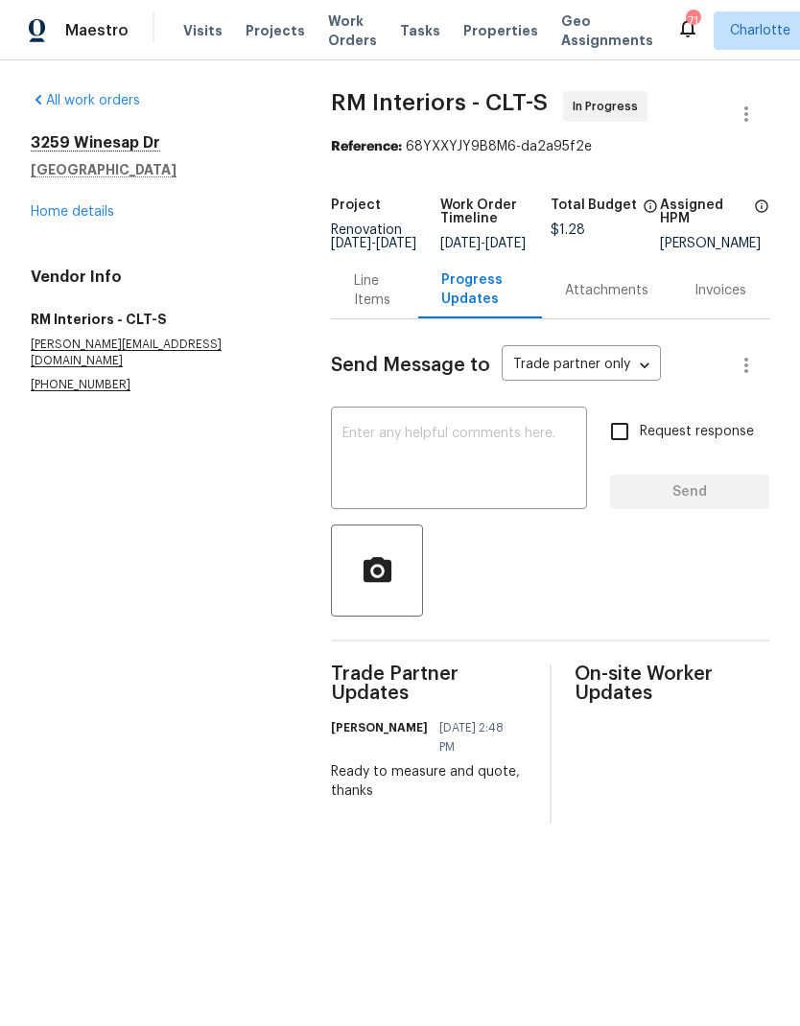
click at [510, 449] on textarea at bounding box center [458, 460] width 233 height 67
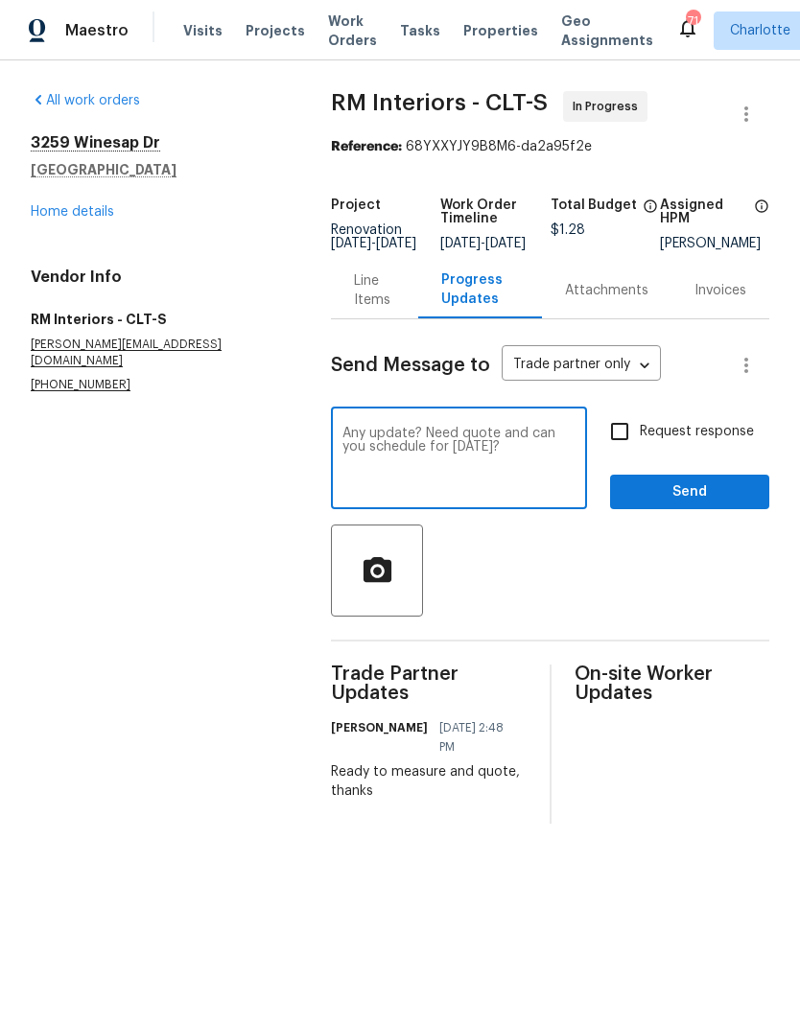
type textarea "Any update? Need quote and can you schedule for [DATE]?"
click at [632, 446] on input "Request response" at bounding box center [619, 431] width 40 height 40
checkbox input "true"
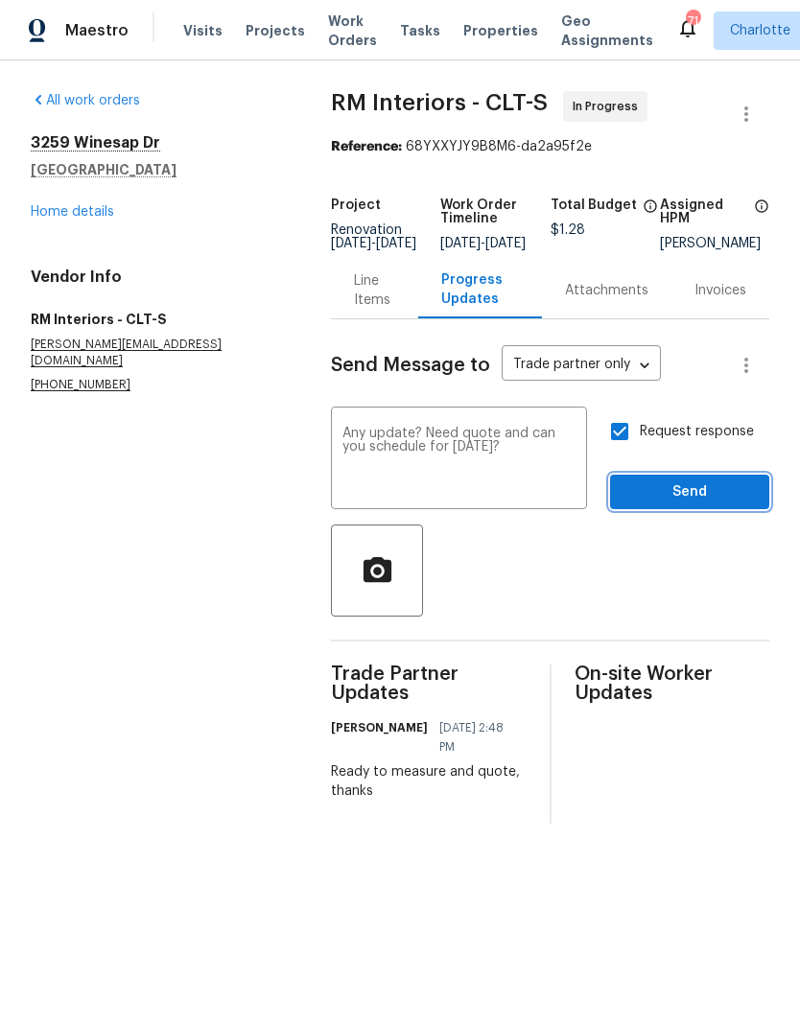
click at [731, 504] on span "Send" at bounding box center [689, 492] width 129 height 24
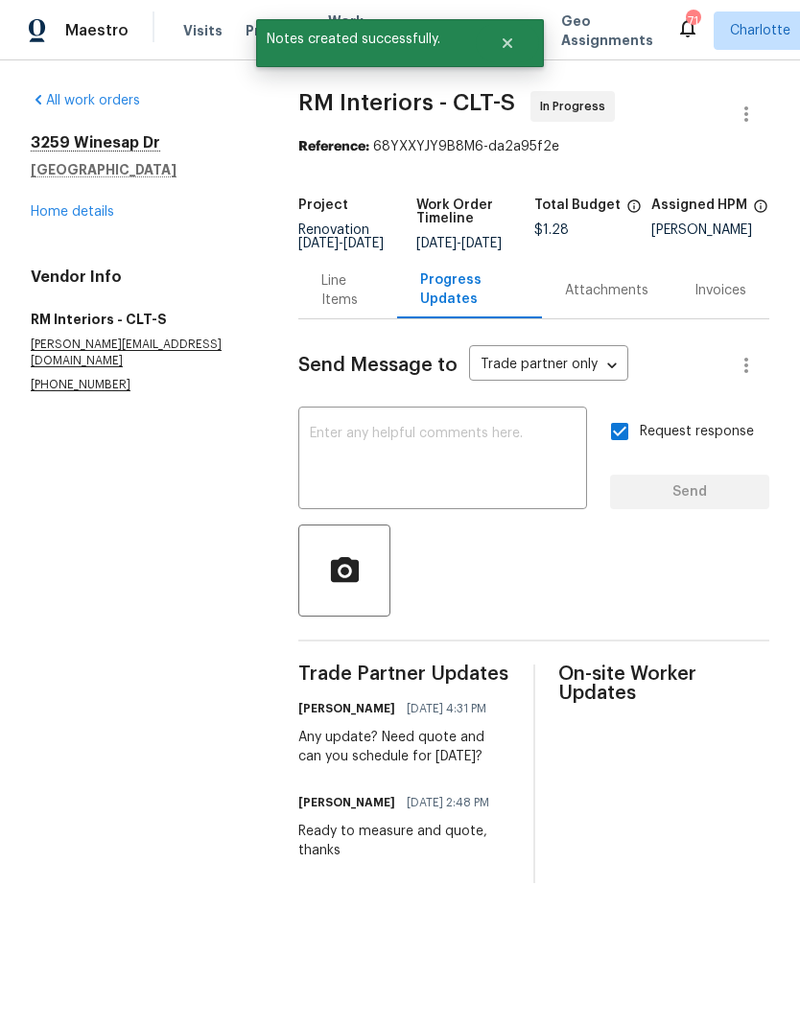
click at [52, 215] on link "Home details" at bounding box center [72, 211] width 83 height 13
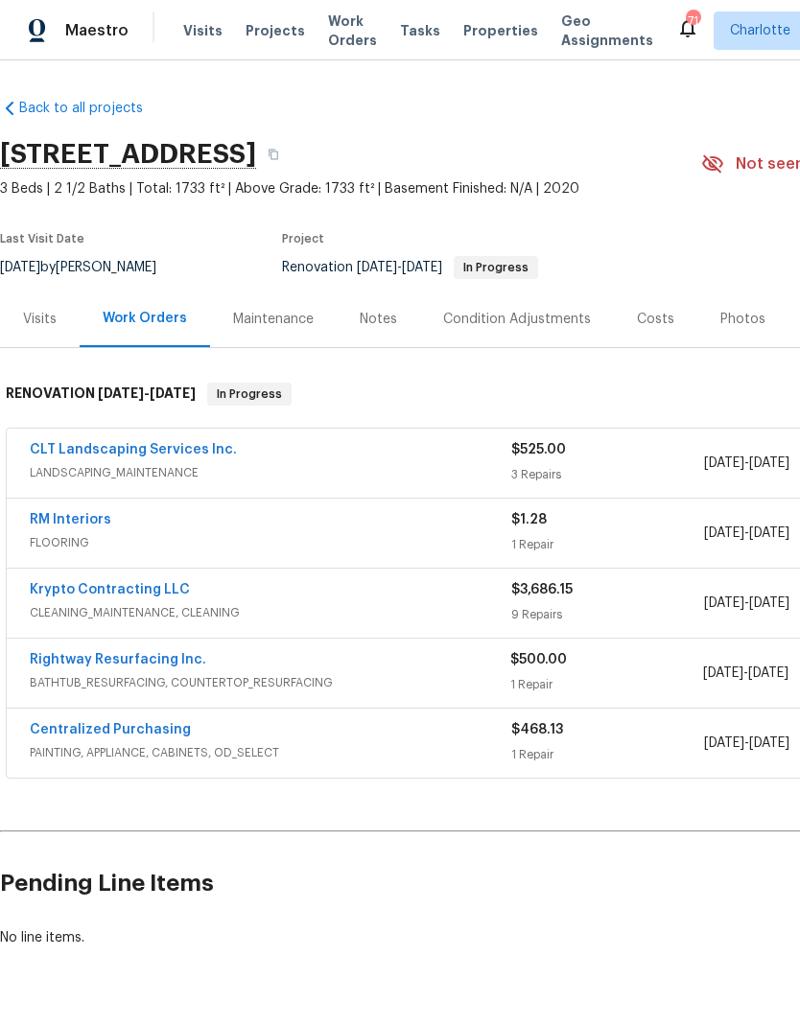
click at [68, 655] on link "Rightway Resurfacing Inc." at bounding box center [118, 659] width 176 height 13
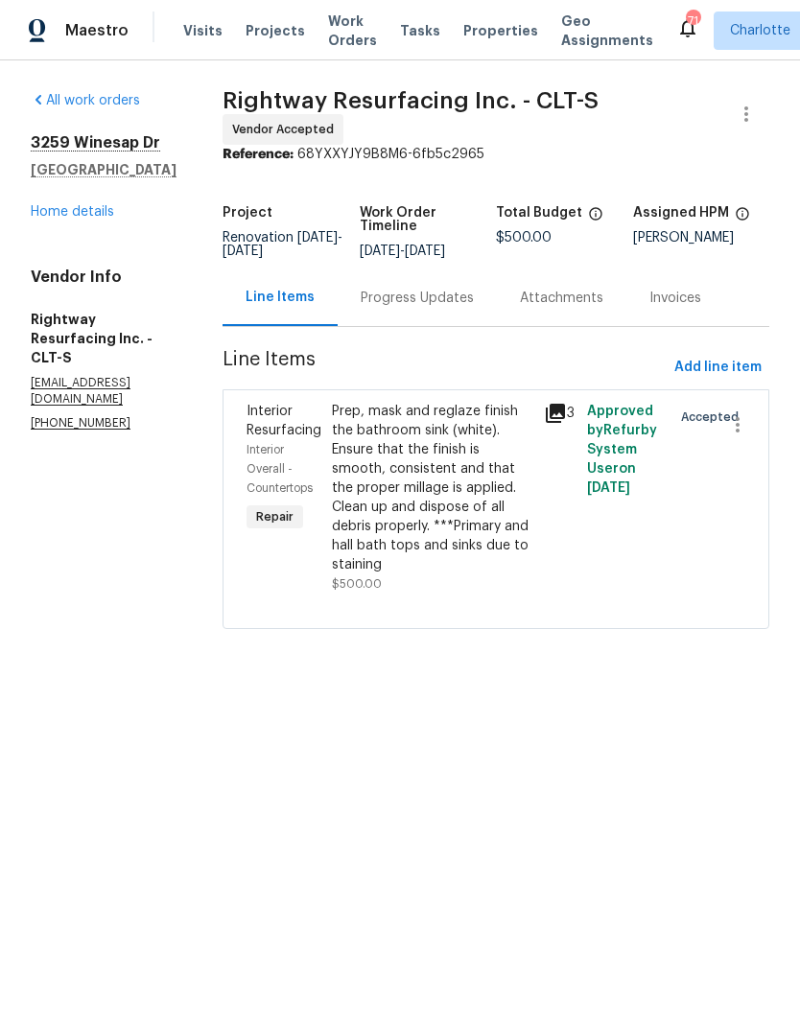
click at [474, 308] on div "Progress Updates" at bounding box center [417, 298] width 113 height 19
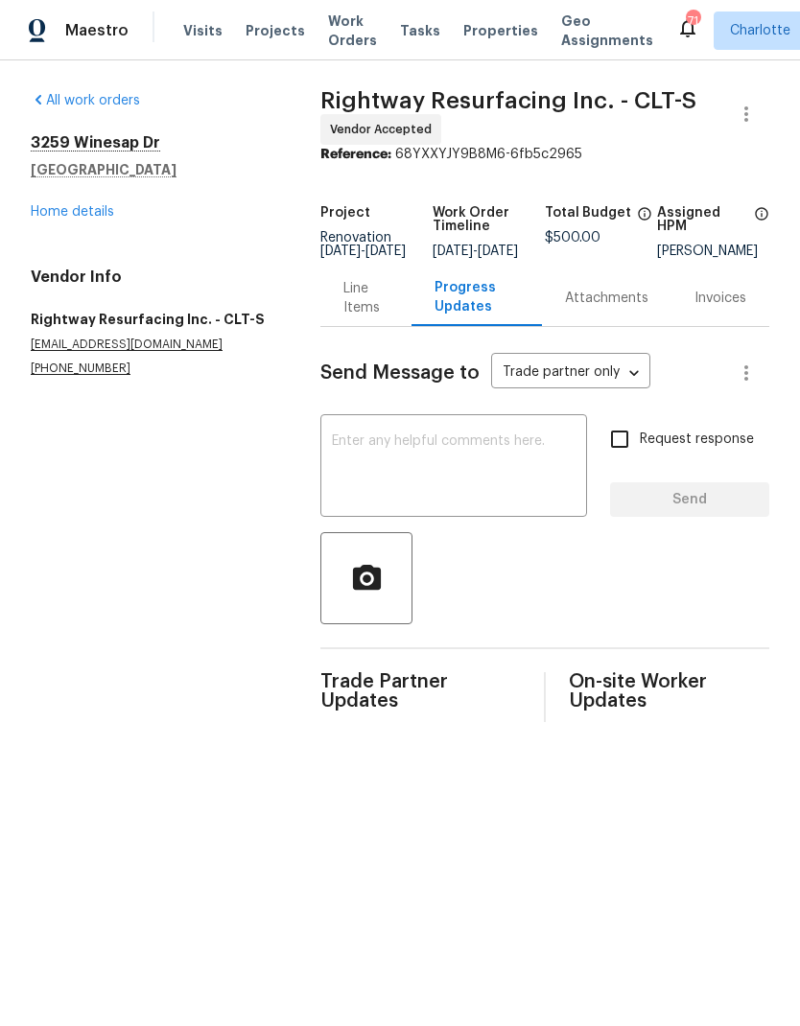
click at [47, 205] on link "Home details" at bounding box center [72, 211] width 83 height 13
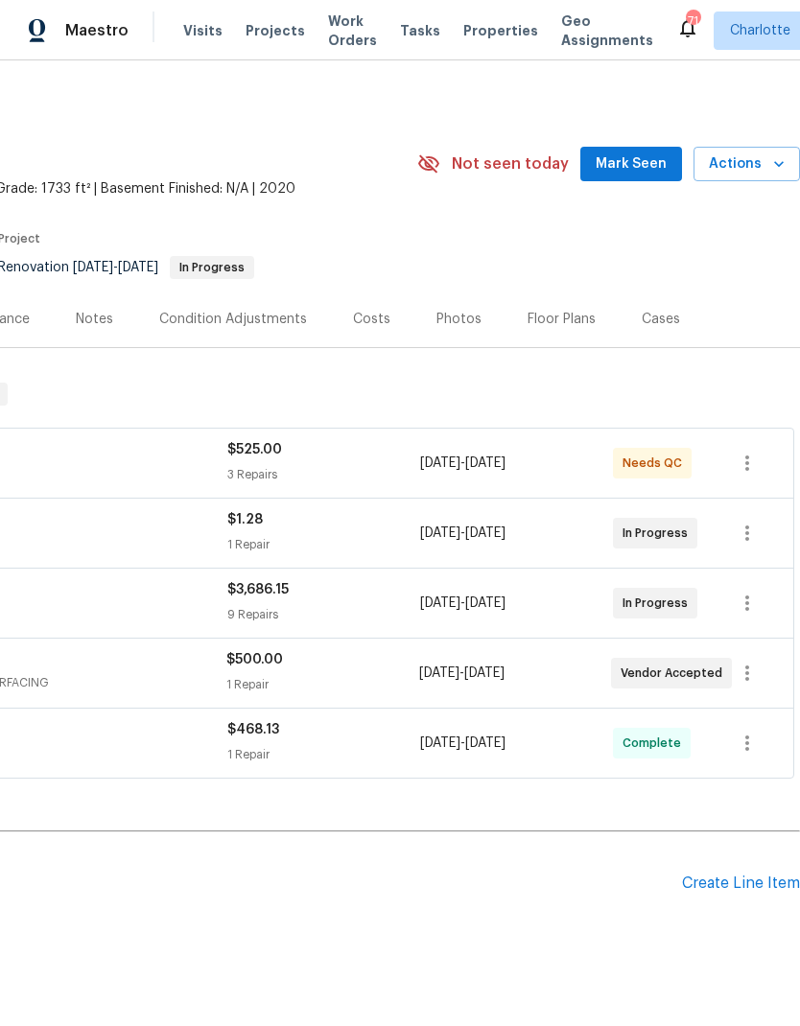
scroll to position [0, 284]
click at [660, 166] on span "Mark Seen" at bounding box center [631, 164] width 71 height 24
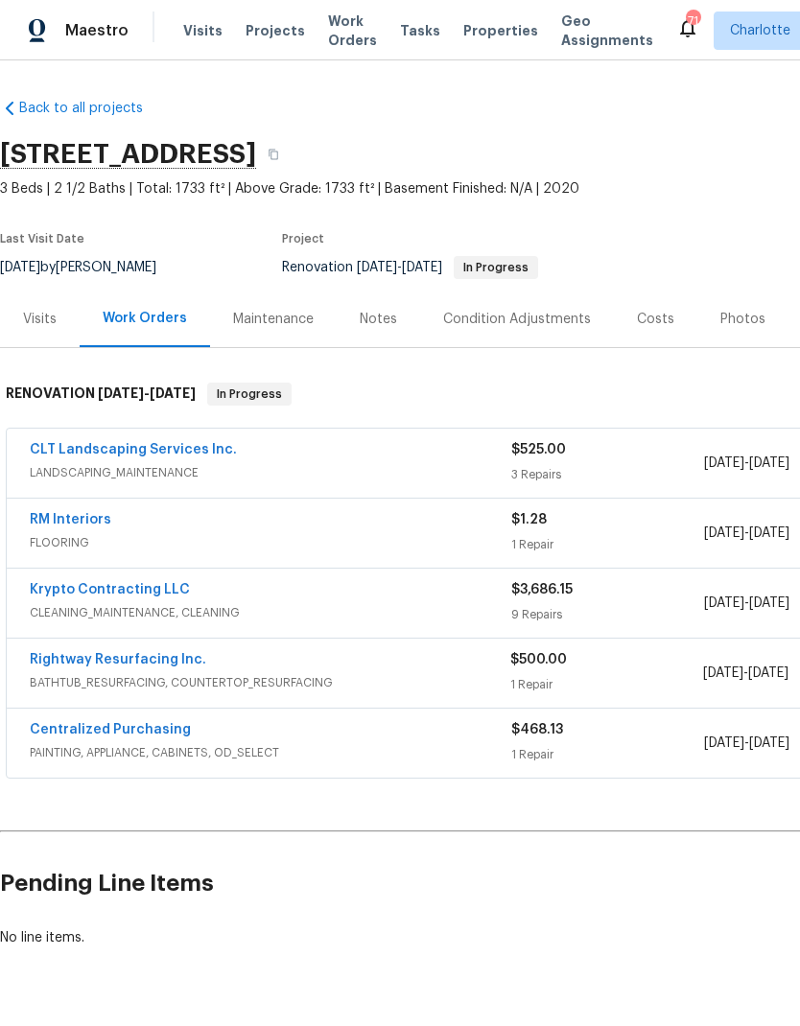
scroll to position [0, 0]
click at [66, 655] on link "Rightway Resurfacing Inc." at bounding box center [118, 659] width 176 height 13
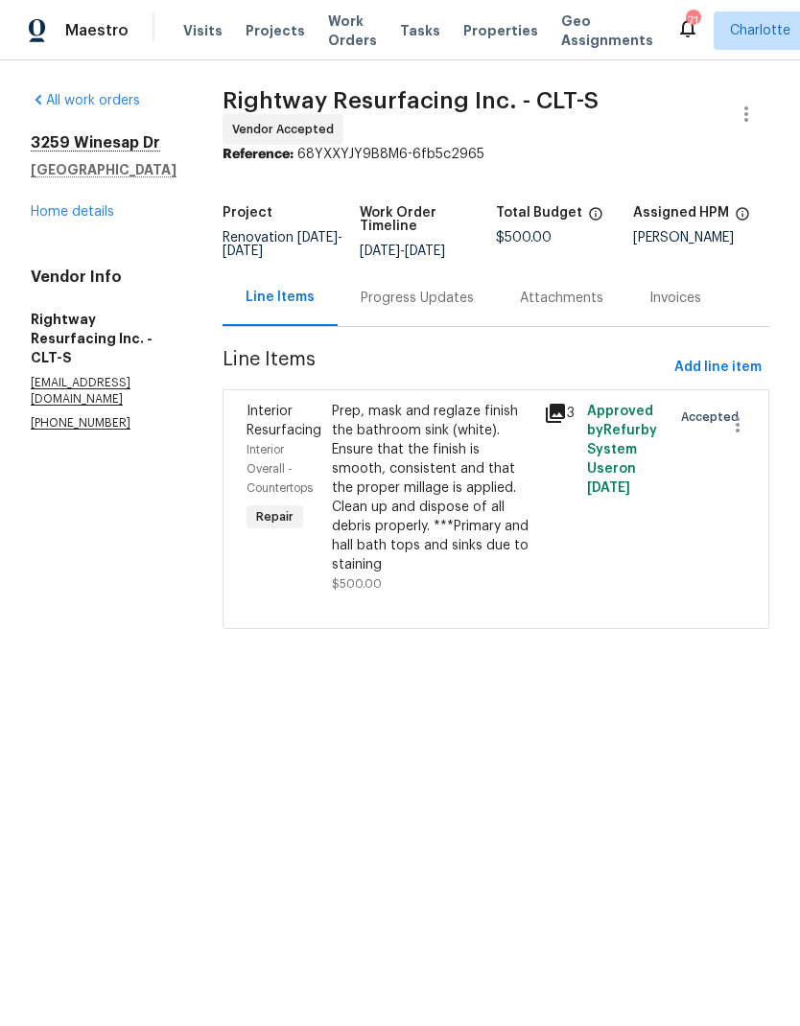
click at [566, 425] on icon at bounding box center [555, 413] width 23 height 23
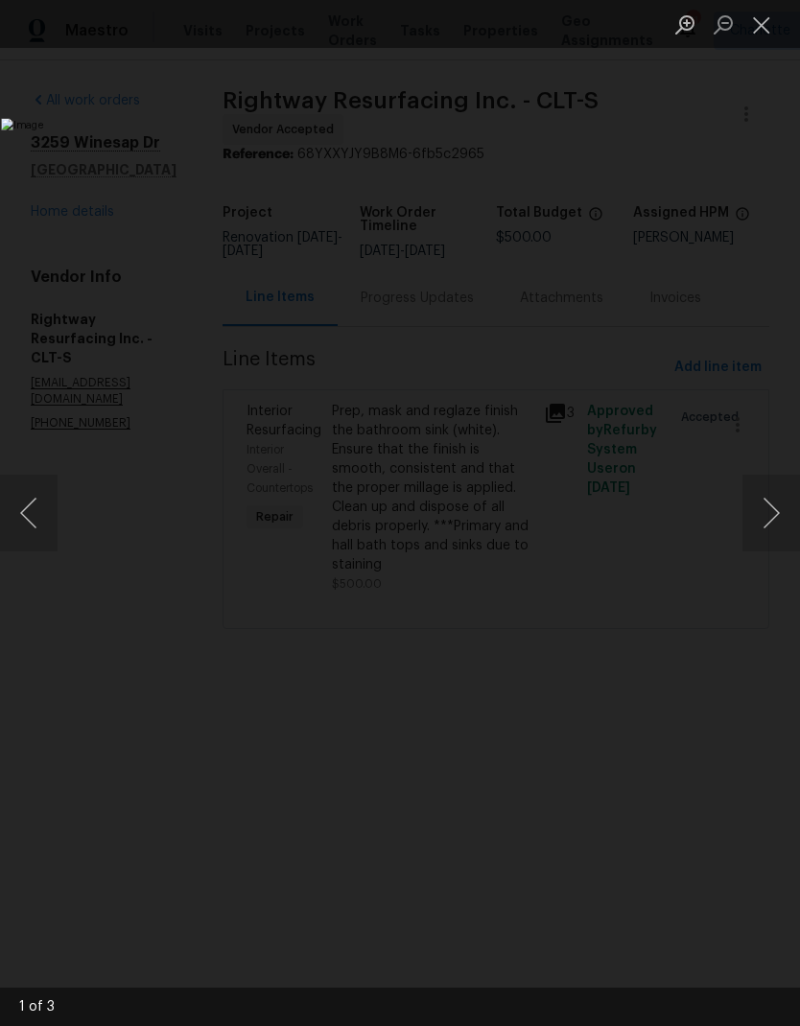
click at [783, 516] on button "Next image" at bounding box center [771, 513] width 58 height 77
click at [774, 527] on button "Next image" at bounding box center [771, 513] width 58 height 77
click at [766, 29] on button "Close lightbox" at bounding box center [761, 25] width 38 height 34
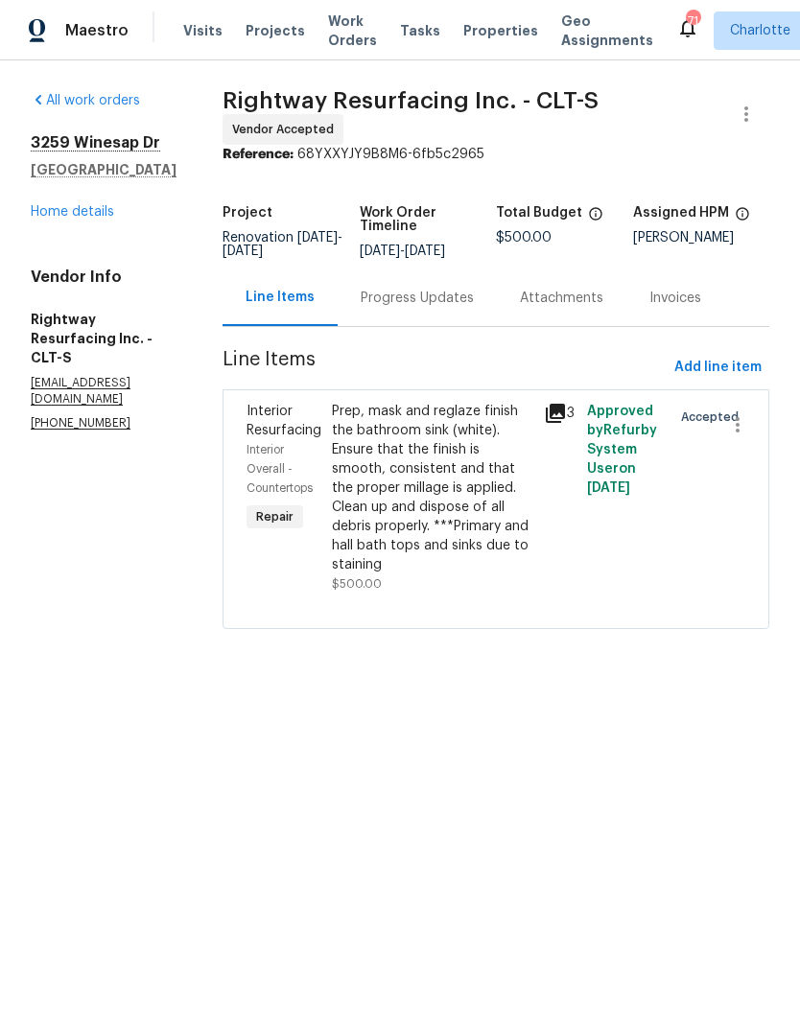
click at [51, 216] on link "Home details" at bounding box center [72, 211] width 83 height 13
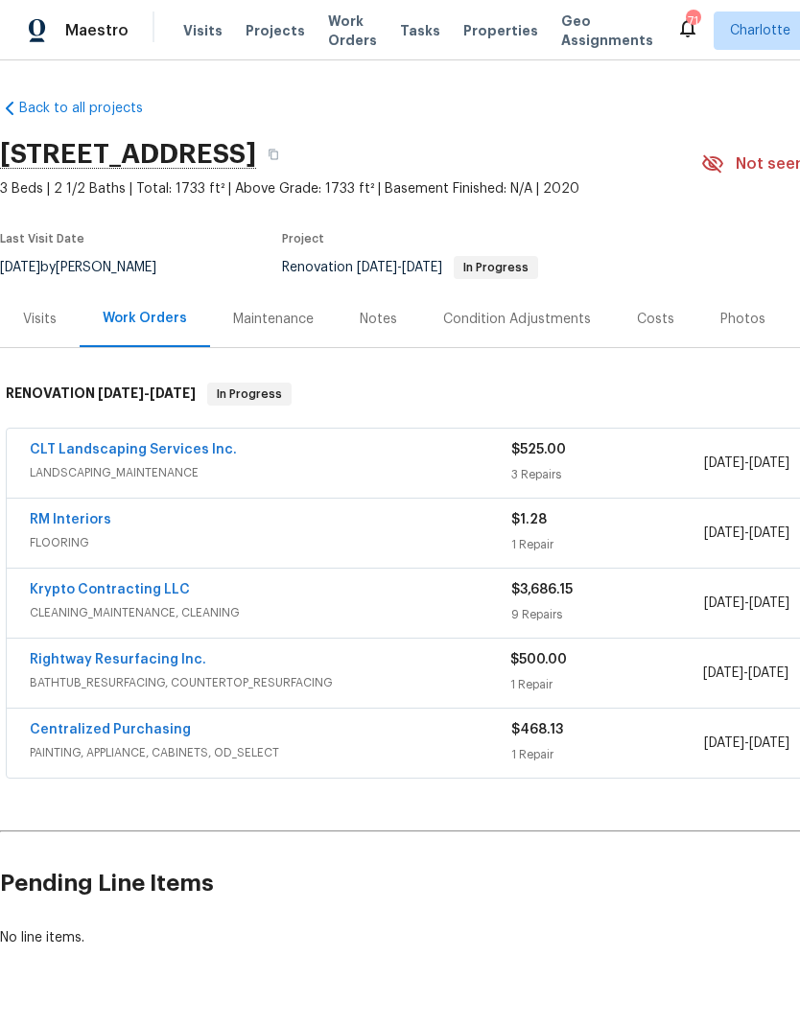
click at [86, 448] on link "CLT Landscaping Services Inc." at bounding box center [133, 449] width 207 height 13
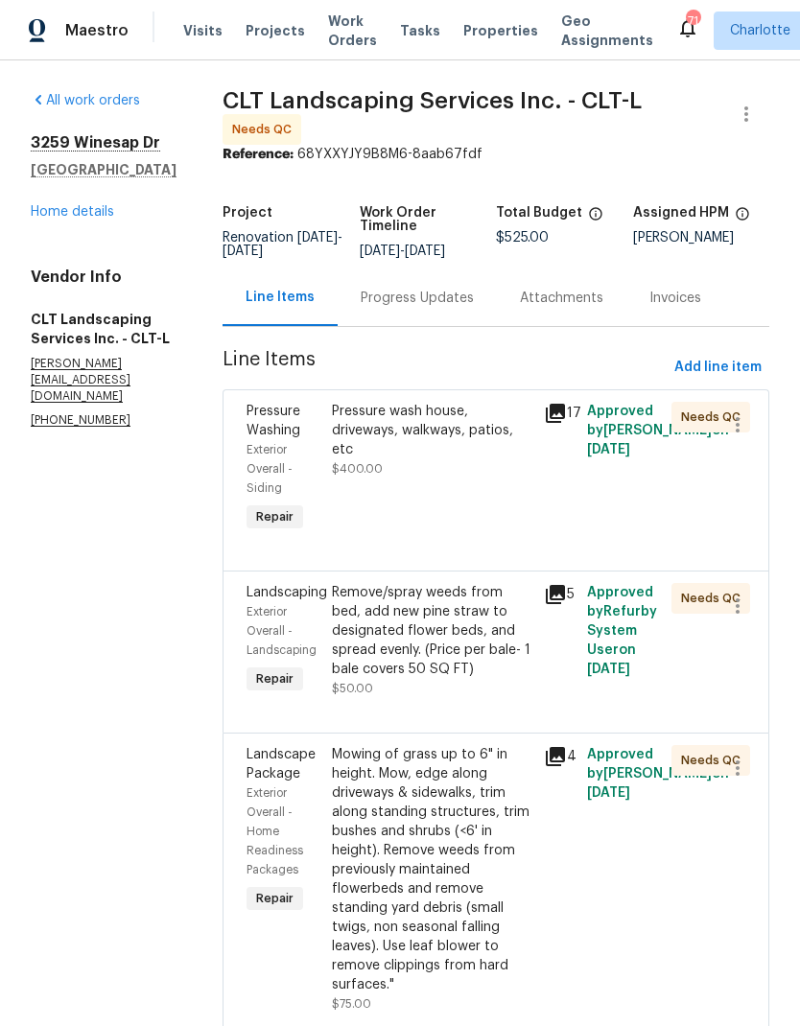
click at [564, 592] on icon at bounding box center [555, 594] width 19 height 19
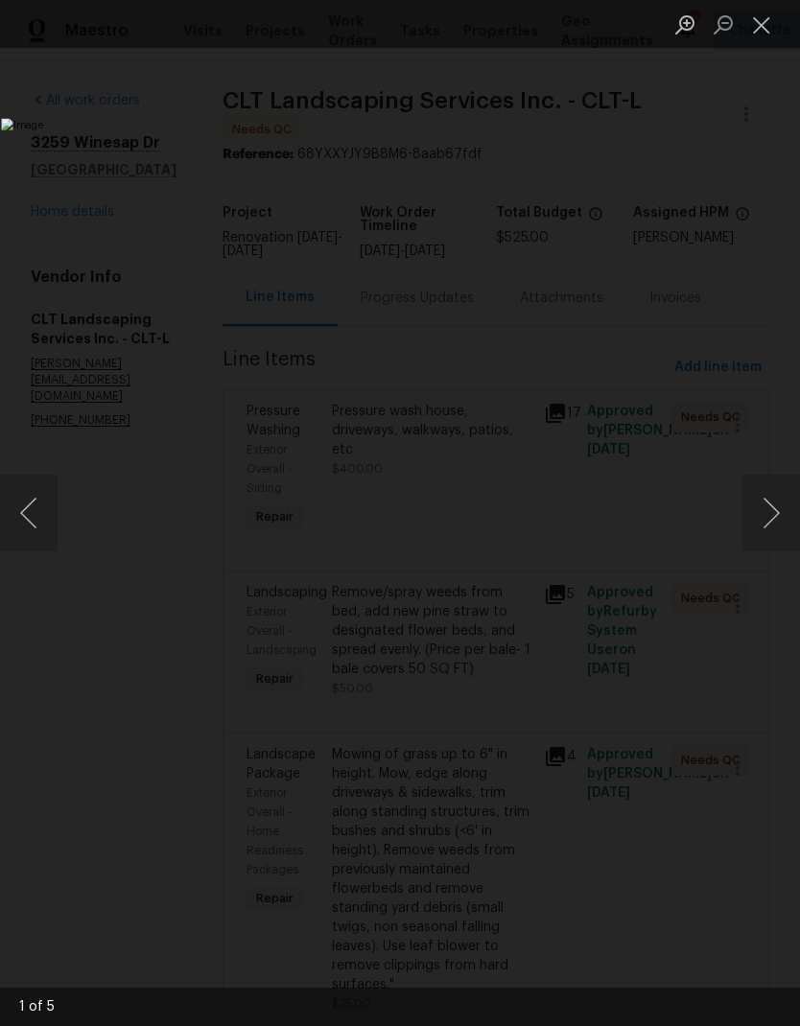
click at [778, 526] on button "Next image" at bounding box center [771, 513] width 58 height 77
click at [778, 527] on button "Next image" at bounding box center [771, 513] width 58 height 77
click at [779, 526] on button "Next image" at bounding box center [771, 513] width 58 height 77
click at [778, 529] on button "Next image" at bounding box center [771, 513] width 58 height 77
click at [765, 28] on button "Close lightbox" at bounding box center [761, 25] width 38 height 34
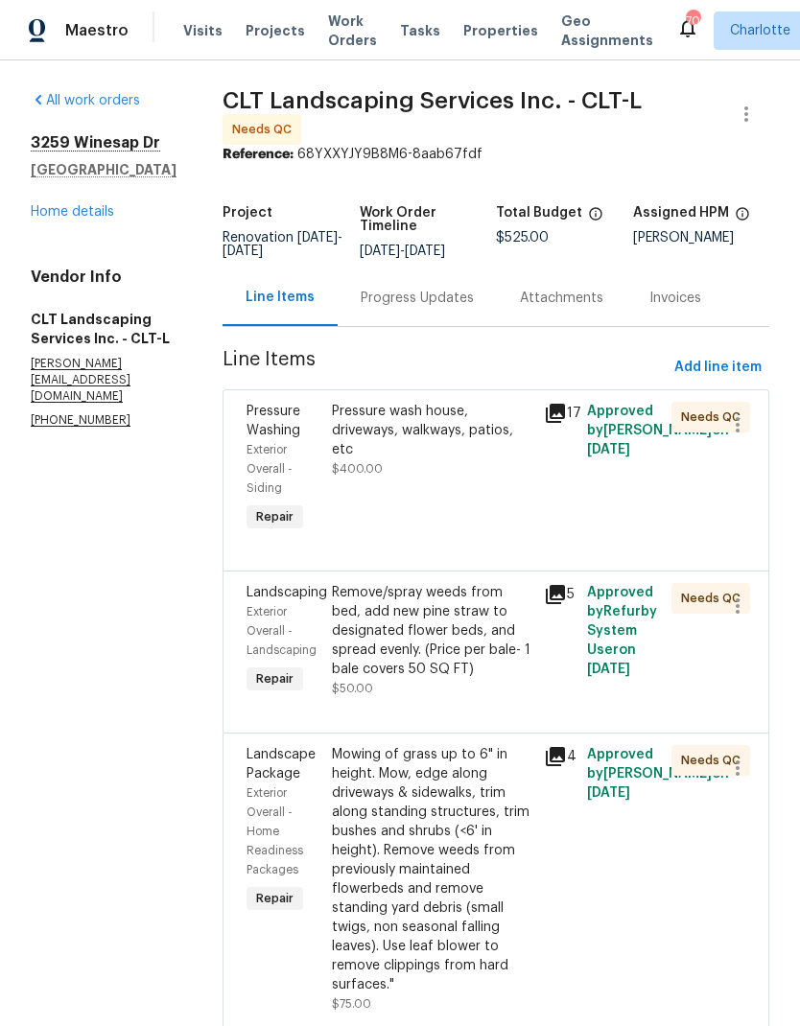
click at [458, 431] on div "Pressure wash house, driveways, walkways, patios, etc" at bounding box center [432, 431] width 201 height 58
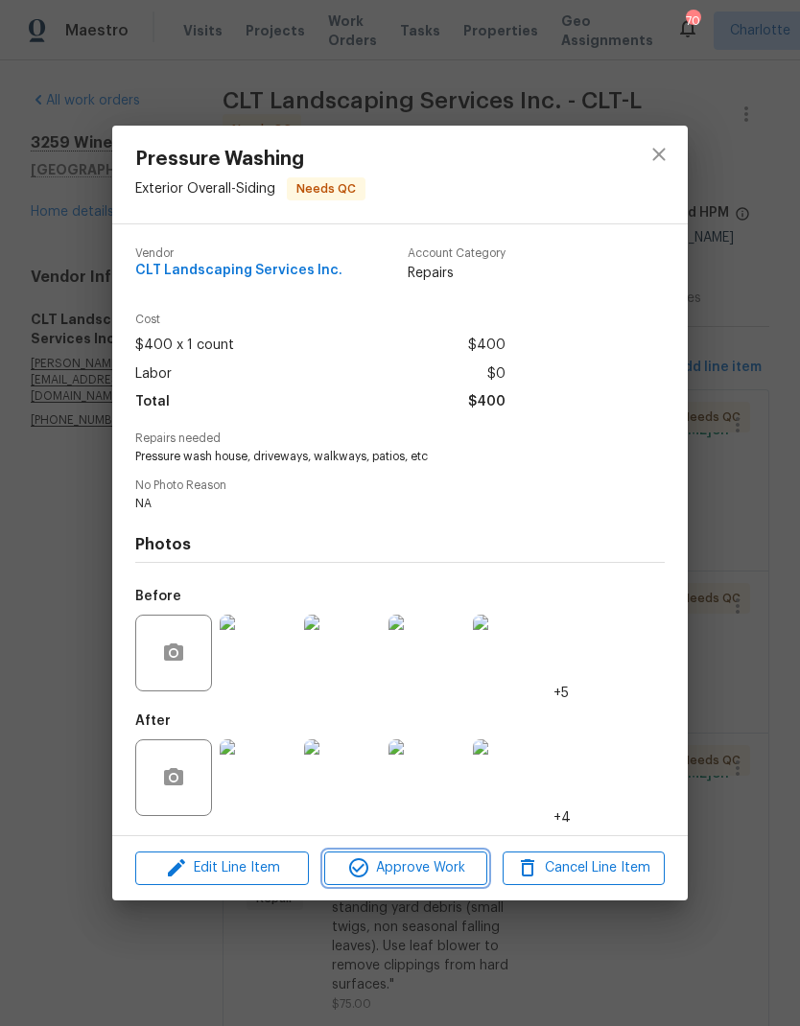
click at [429, 867] on span "Approve Work" at bounding box center [405, 868] width 151 height 24
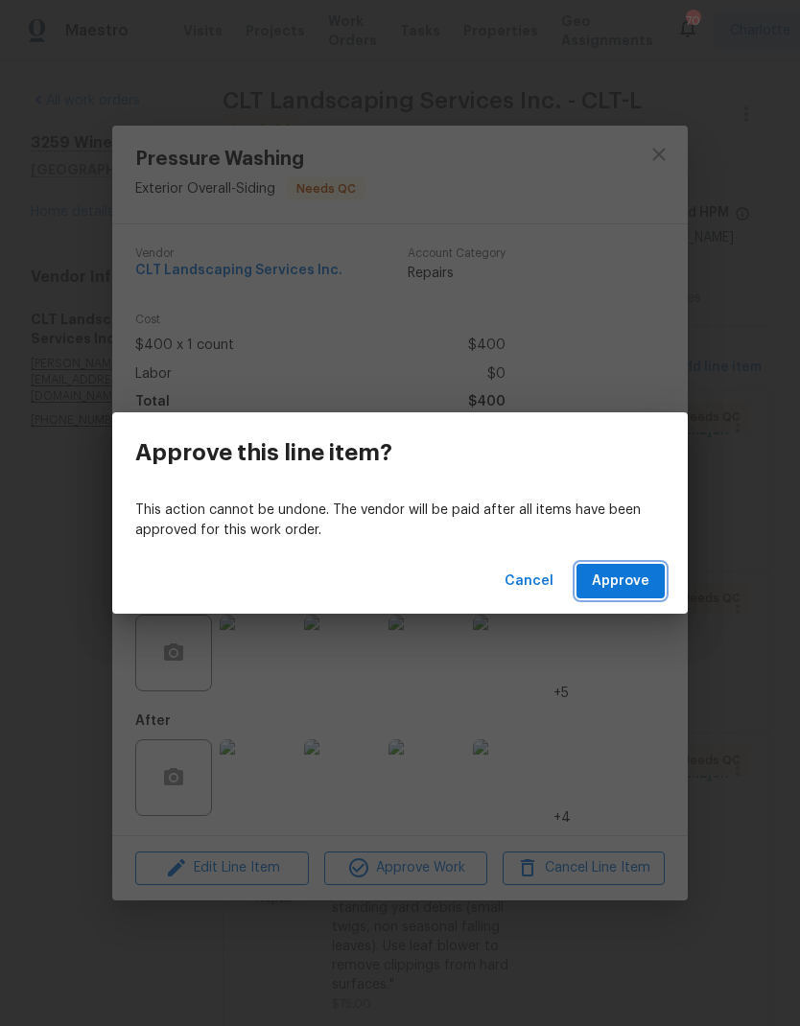
click at [648, 584] on span "Approve" at bounding box center [621, 582] width 58 height 24
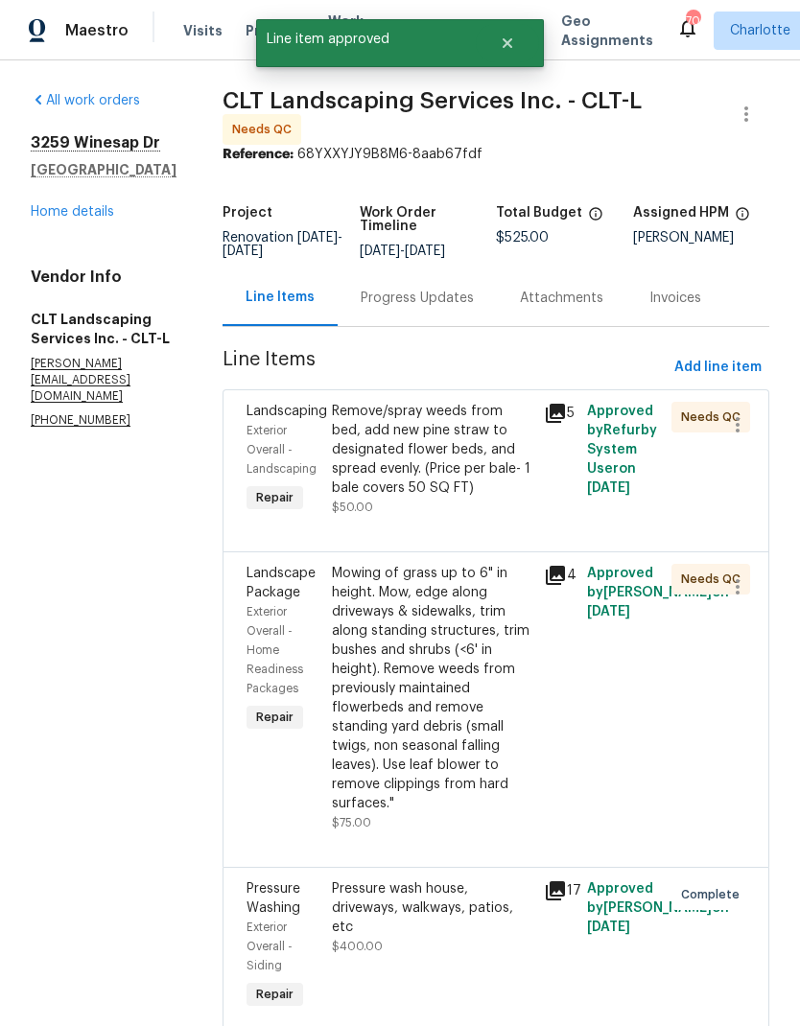
click at [462, 449] on div "Remove/spray weeds from bed, add new pine straw to designated flower beds, and …" at bounding box center [432, 450] width 201 height 96
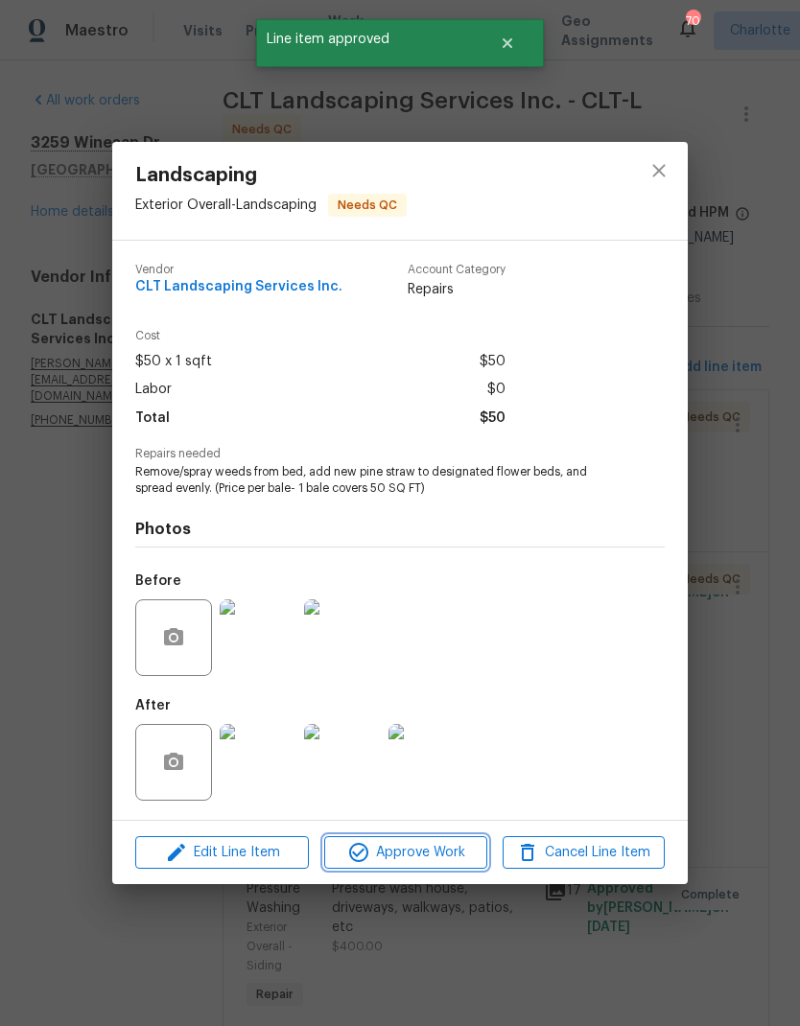
click at [432, 854] on span "Approve Work" at bounding box center [405, 853] width 151 height 24
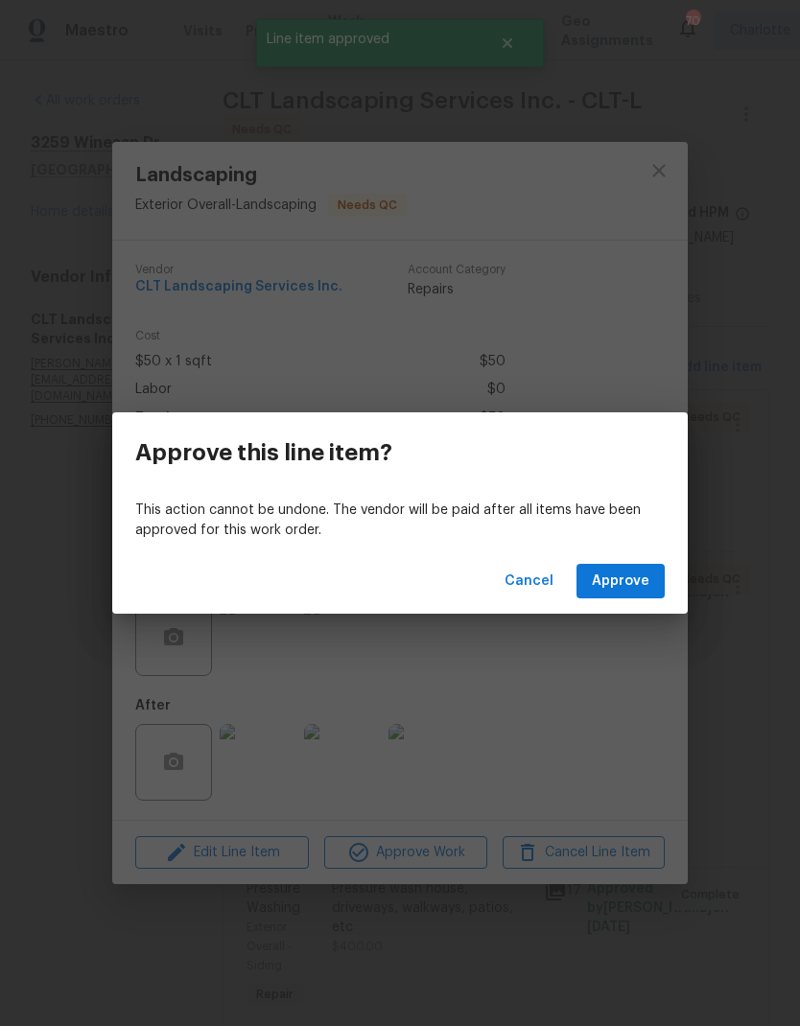
click at [616, 587] on span "Approve" at bounding box center [621, 582] width 58 height 24
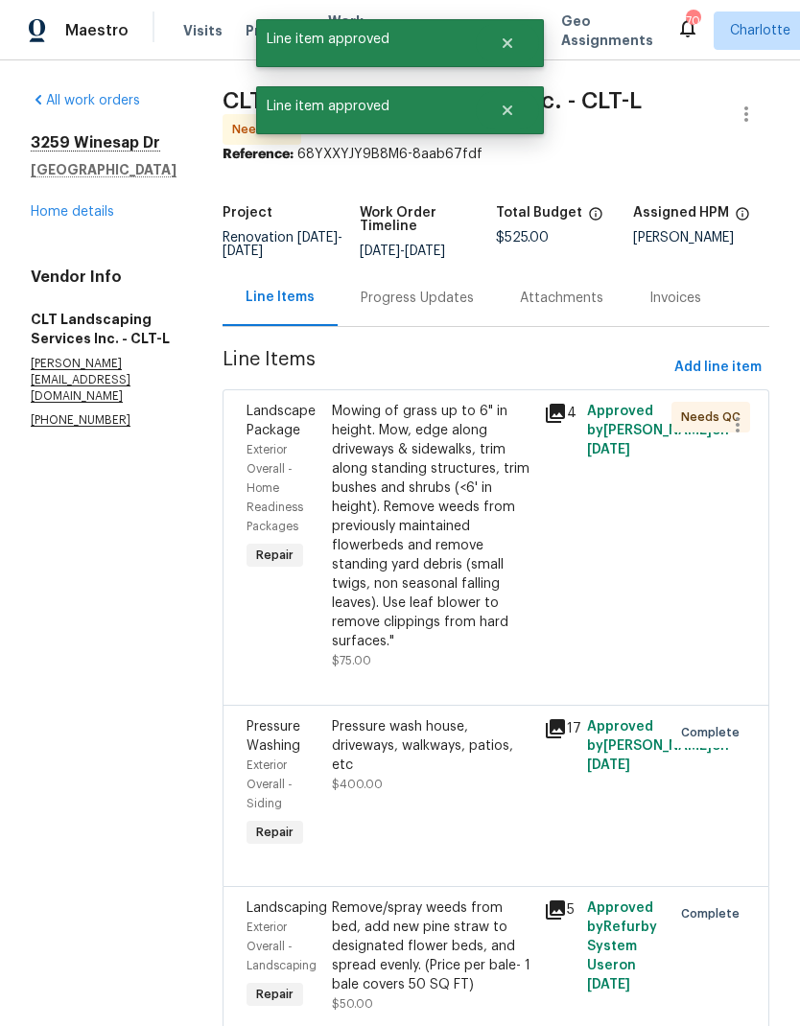
click at [467, 485] on div "Mowing of grass up to 6" in height. Mow, edge along driveways & sidewalks, trim…" at bounding box center [432, 526] width 201 height 249
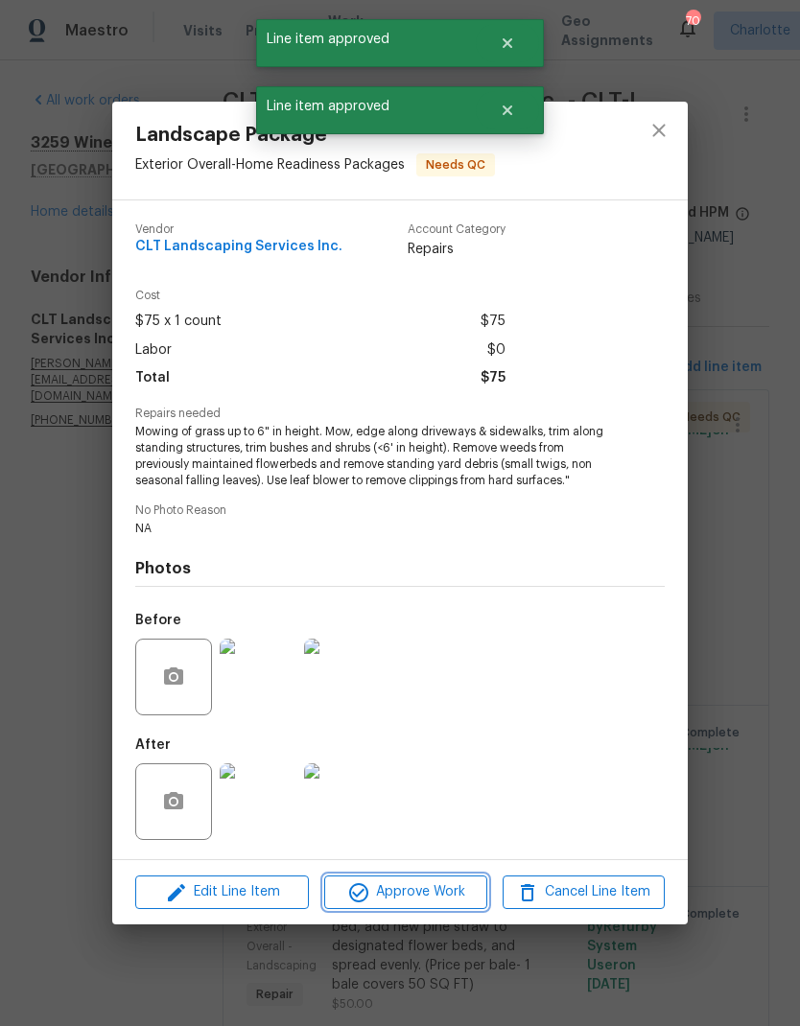
click at [442, 881] on button "Approve Work" at bounding box center [405, 893] width 162 height 34
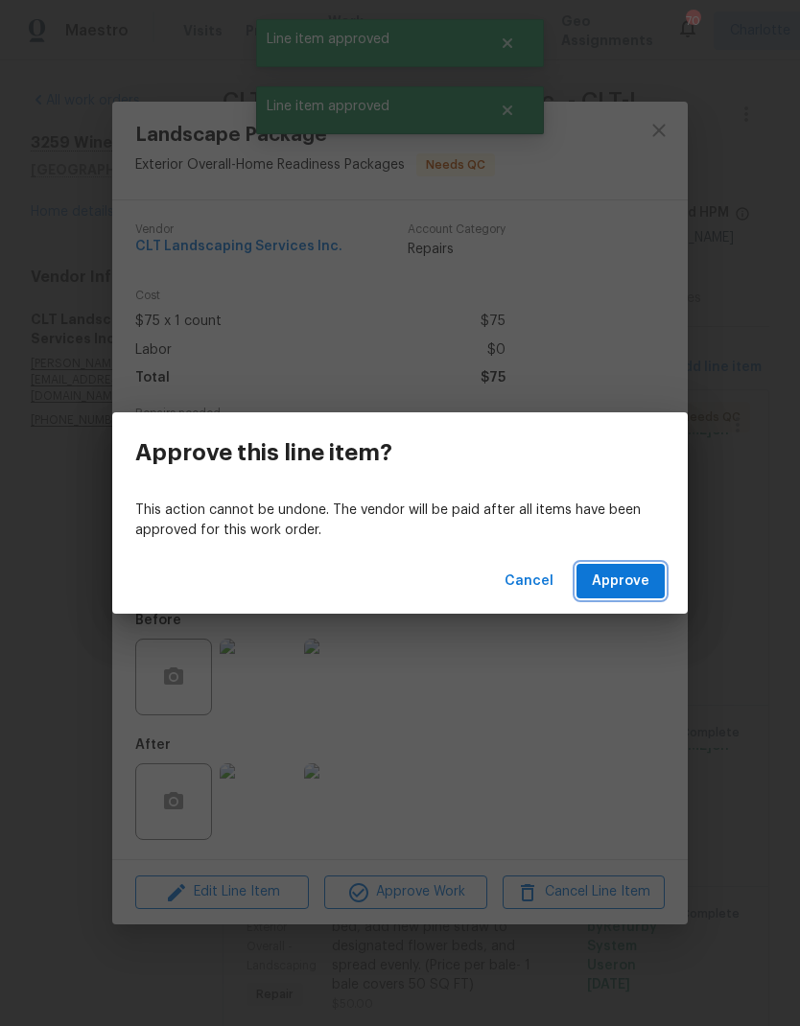
click at [628, 583] on span "Approve" at bounding box center [621, 582] width 58 height 24
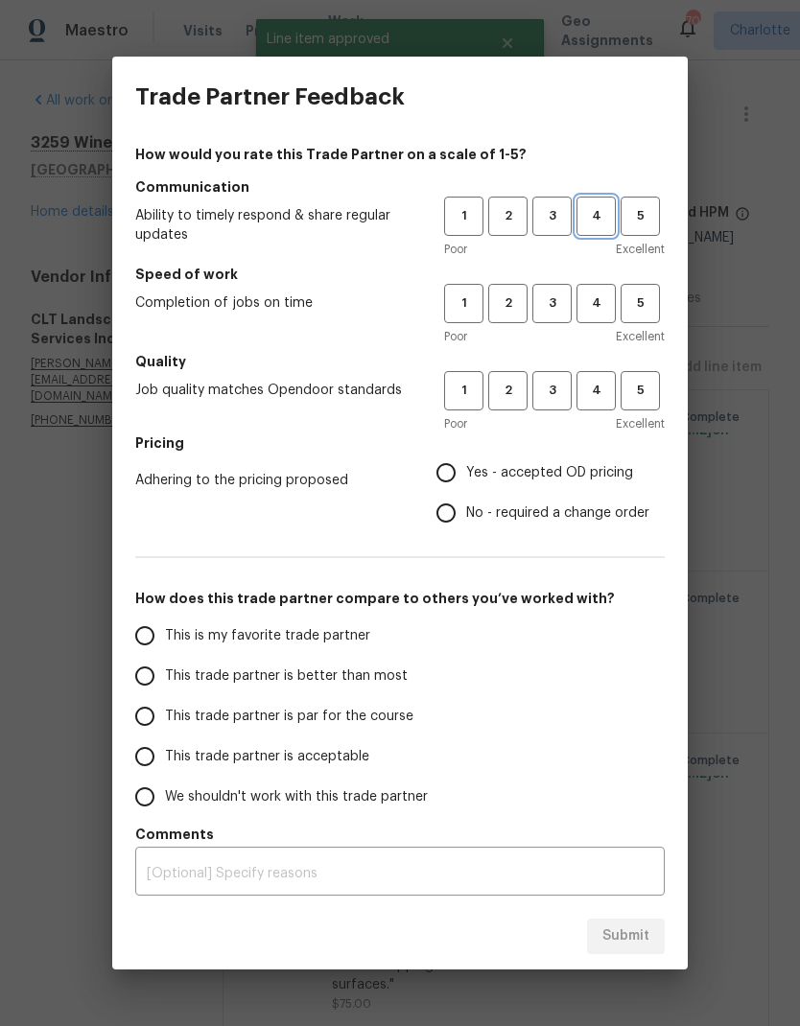
click at [602, 216] on span "4" at bounding box center [595, 216] width 35 height 22
click at [612, 303] on span "4" at bounding box center [595, 303] width 35 height 22
click at [599, 405] on button "4" at bounding box center [595, 390] width 39 height 39
click at [457, 467] on input "Yes - accepted OD pricing" at bounding box center [446, 473] width 40 height 40
radio input "true"
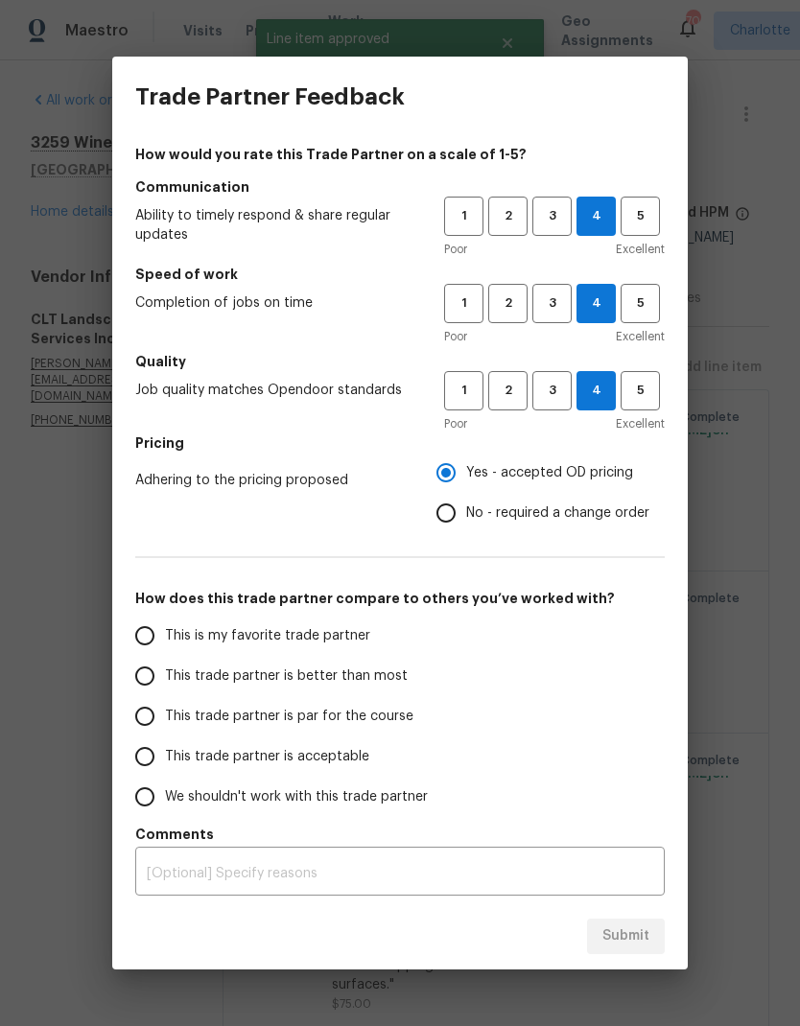
click at [339, 688] on label "This trade partner is better than most" at bounding box center [276, 676] width 303 height 40
click at [165, 688] on input "This trade partner is better than most" at bounding box center [145, 676] width 40 height 40
radio input "false"
click at [340, 635] on span "This is my favorite trade partner" at bounding box center [267, 636] width 205 height 20
click at [165, 635] on input "This is my favorite trade partner" at bounding box center [145, 636] width 40 height 40
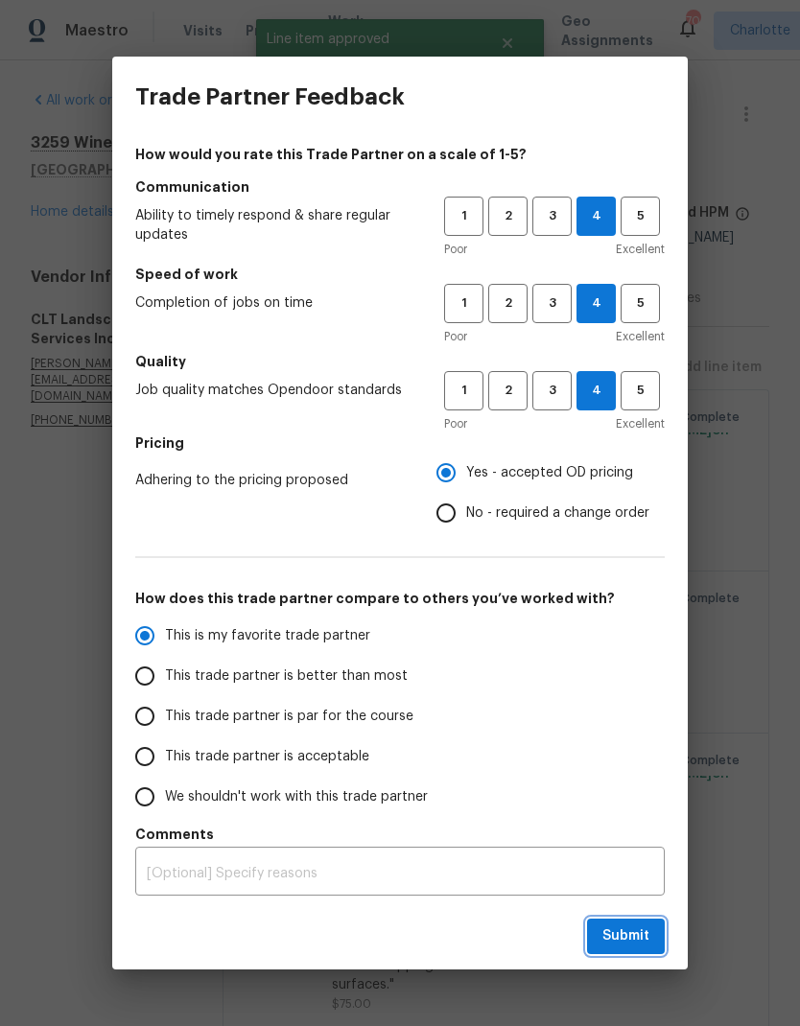
click at [645, 939] on span "Submit" at bounding box center [625, 936] width 47 height 24
radio input "true"
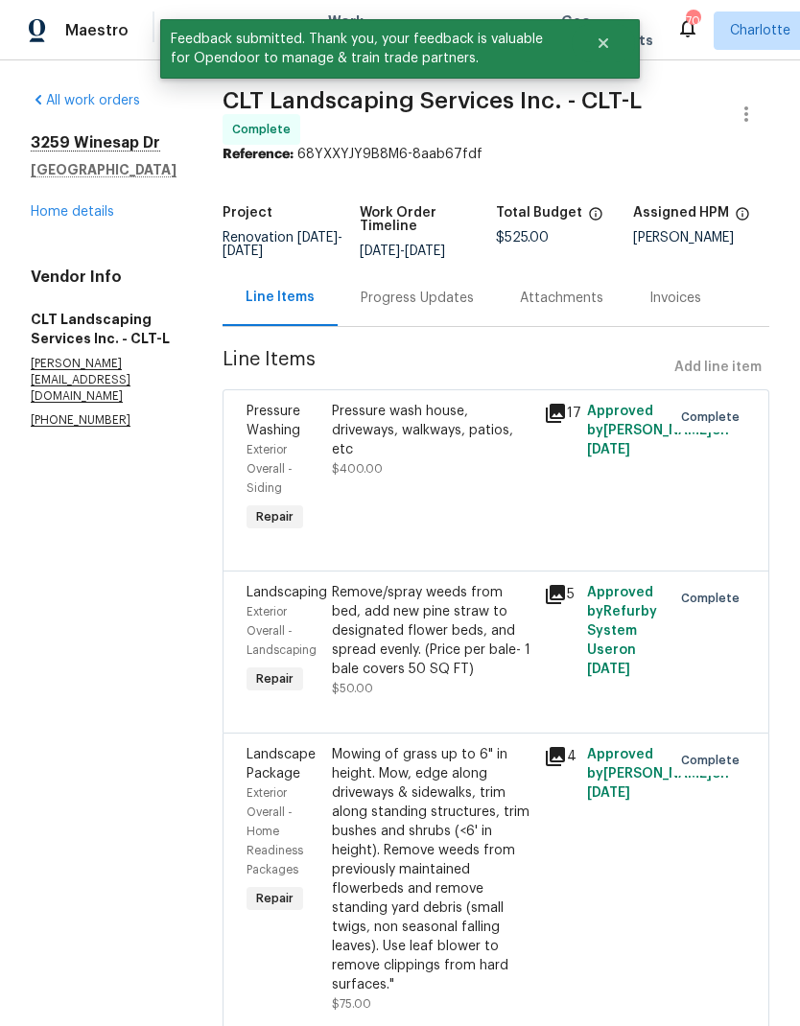
click at [92, 216] on link "Home details" at bounding box center [72, 211] width 83 height 13
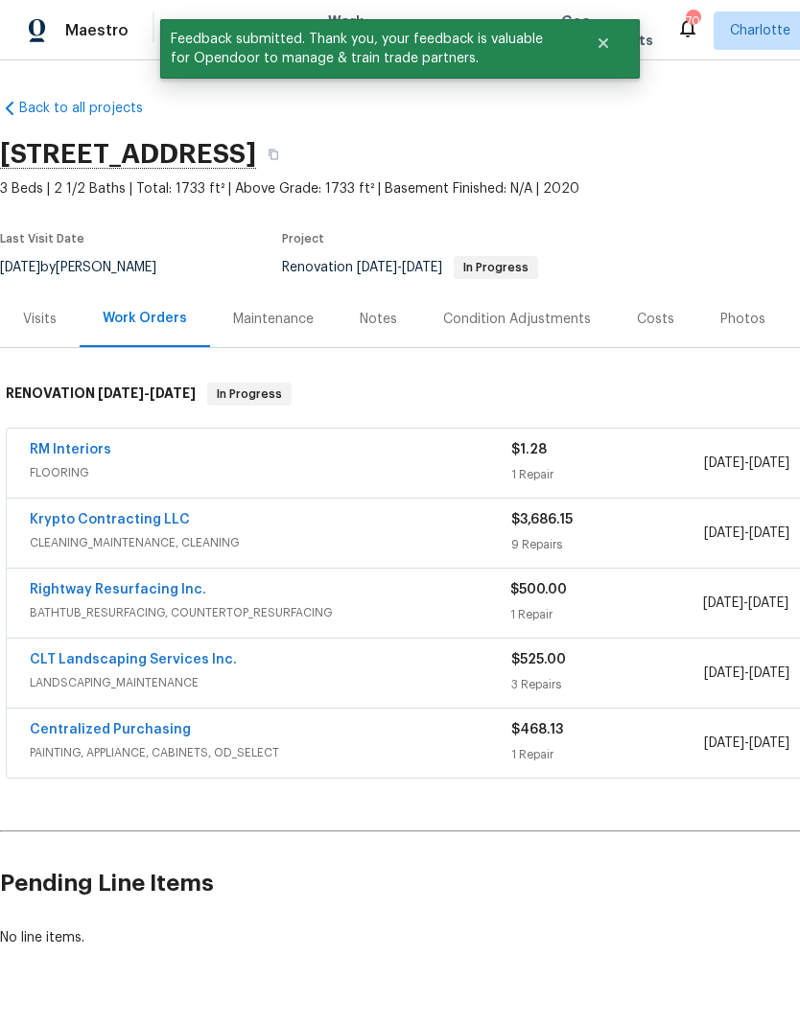
click at [601, 45] on icon "Close" at bounding box center [603, 43] width 10 height 10
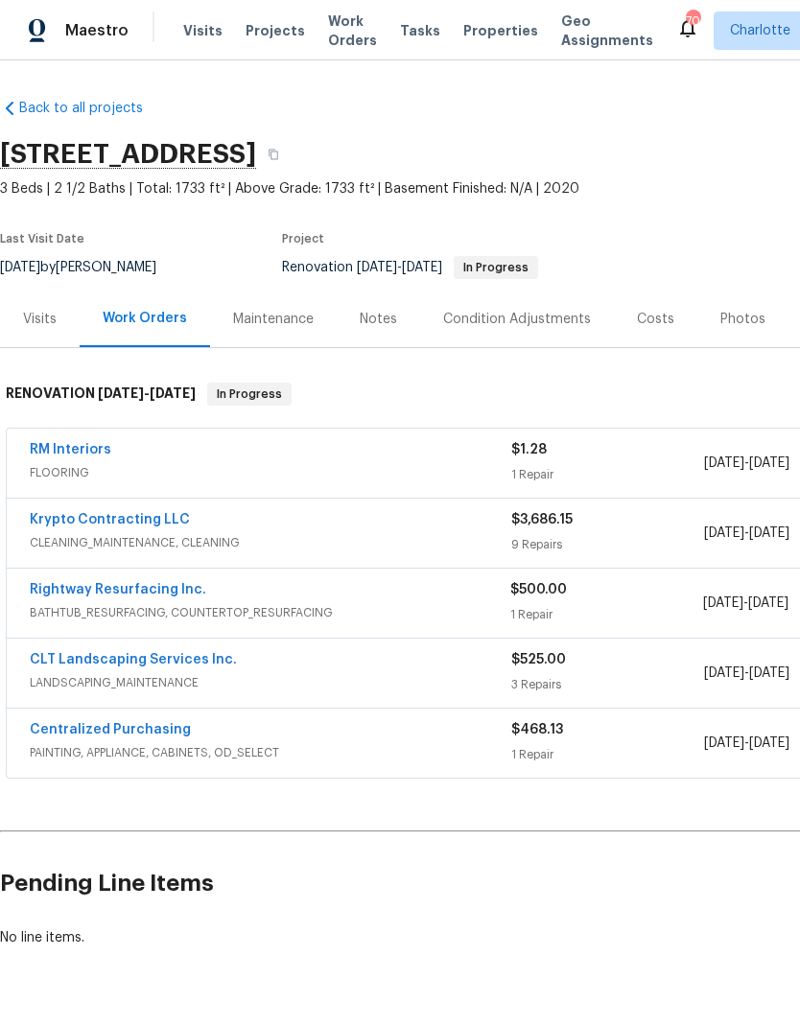
click at [263, 33] on span "Projects" at bounding box center [274, 30] width 59 height 19
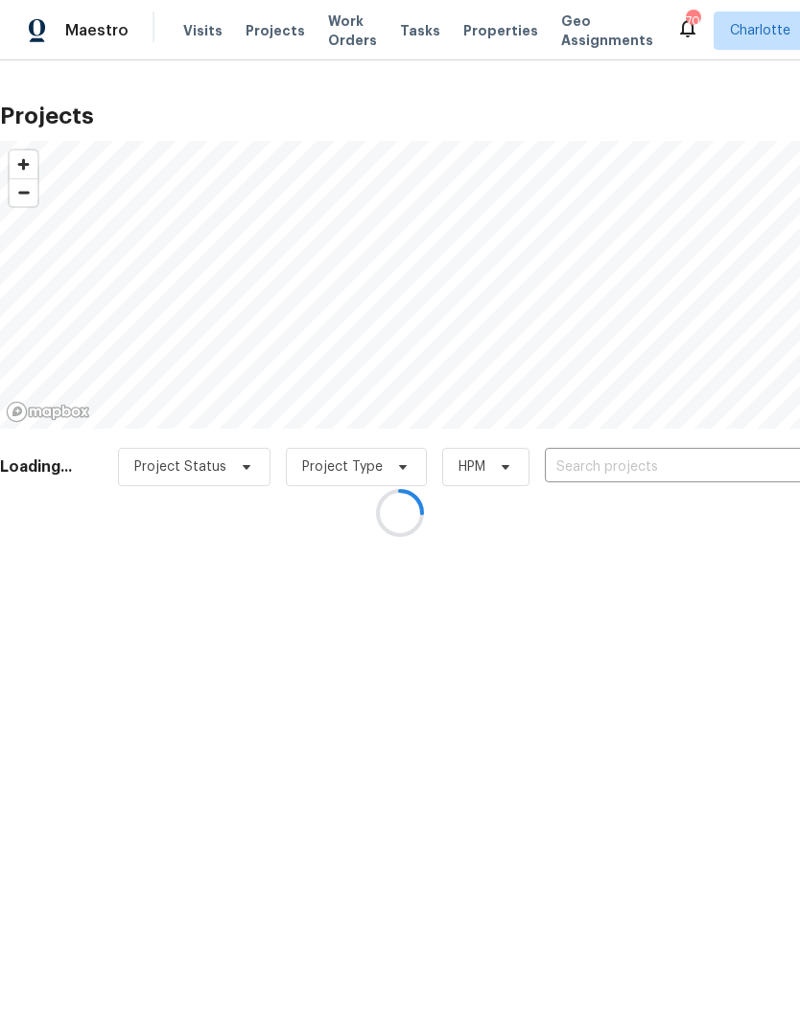
click at [662, 458] on div at bounding box center [400, 513] width 800 height 1026
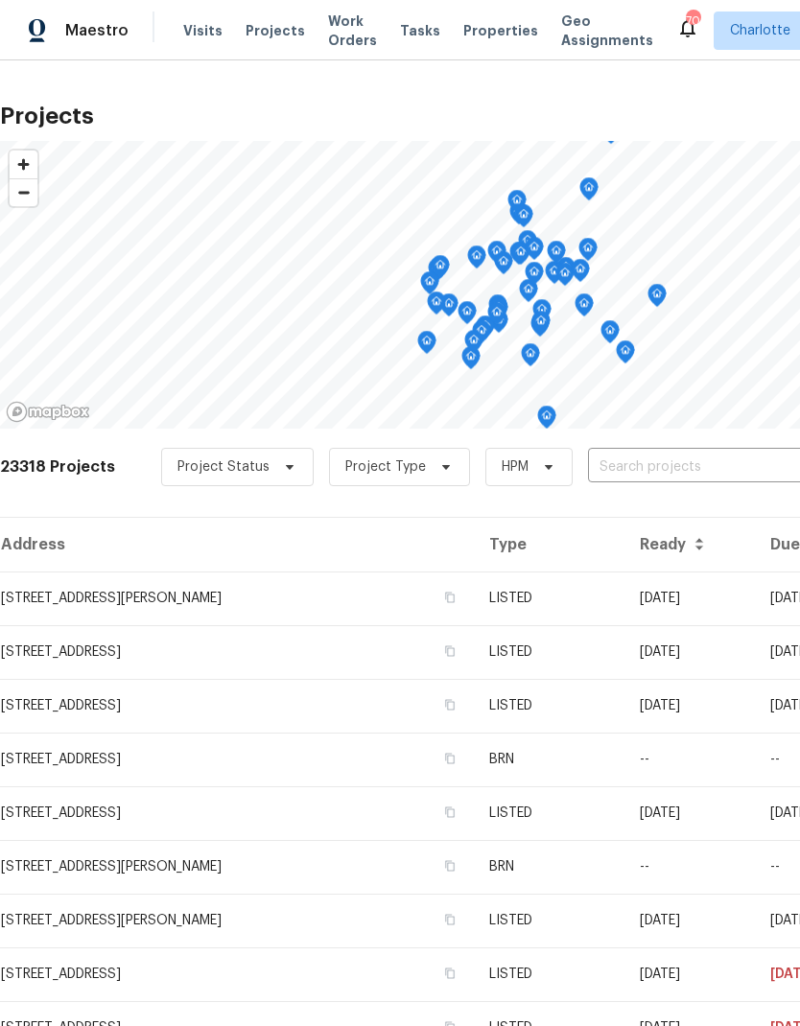
click at [643, 469] on input "text" at bounding box center [698, 468] width 220 height 30
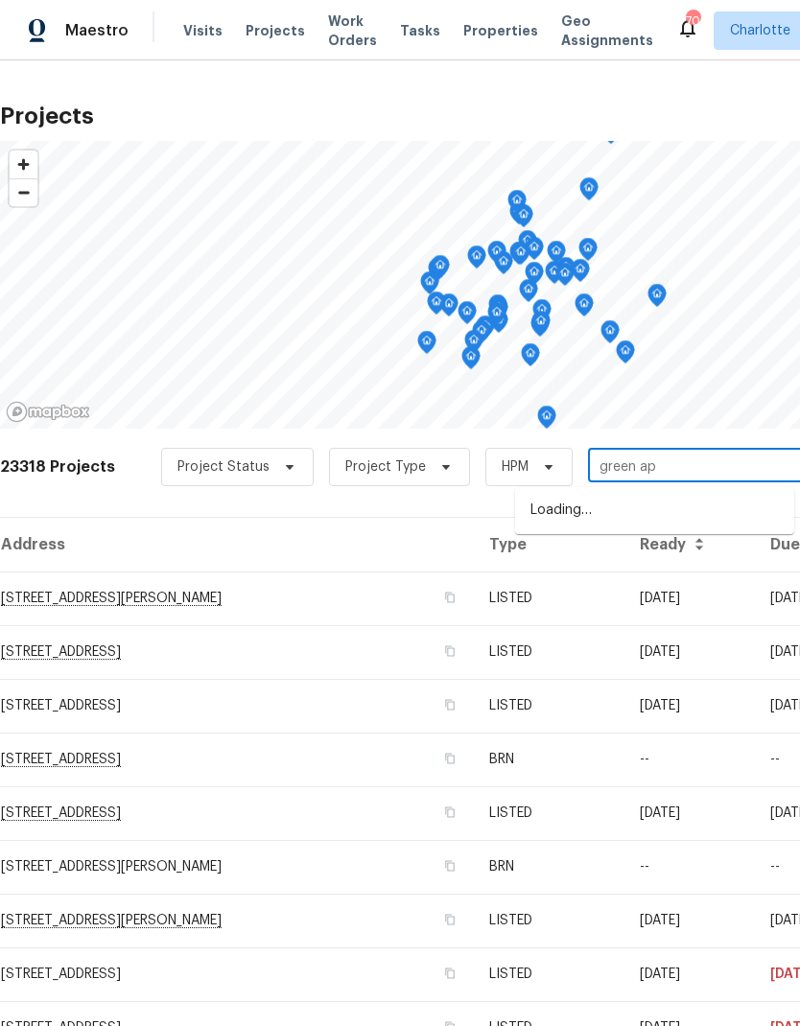
type input "green app"
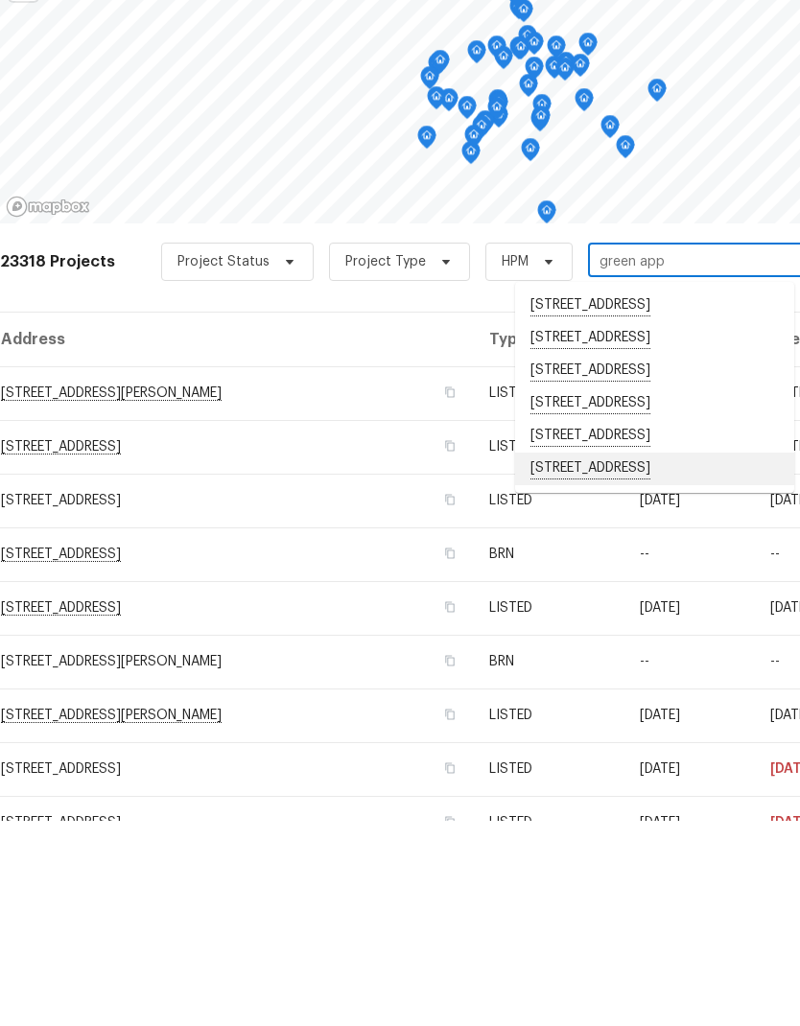
click at [716, 658] on li "[STREET_ADDRESS]" at bounding box center [654, 674] width 279 height 33
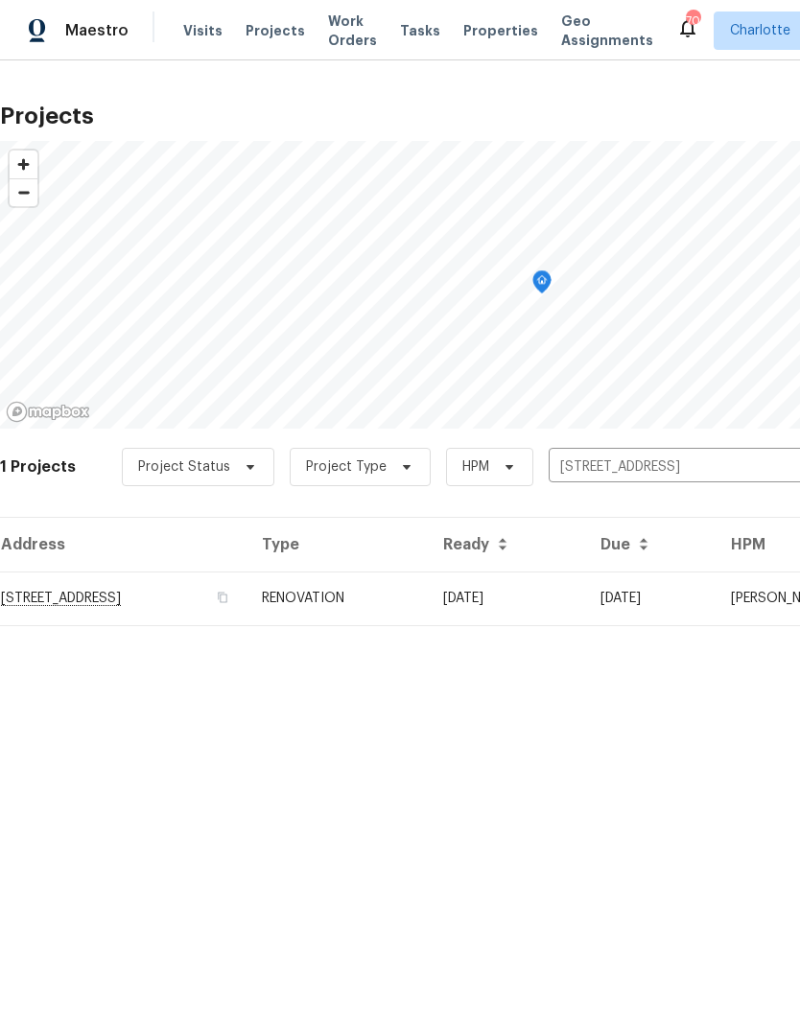
click at [715, 592] on td "[DATE]" at bounding box center [650, 599] width 130 height 54
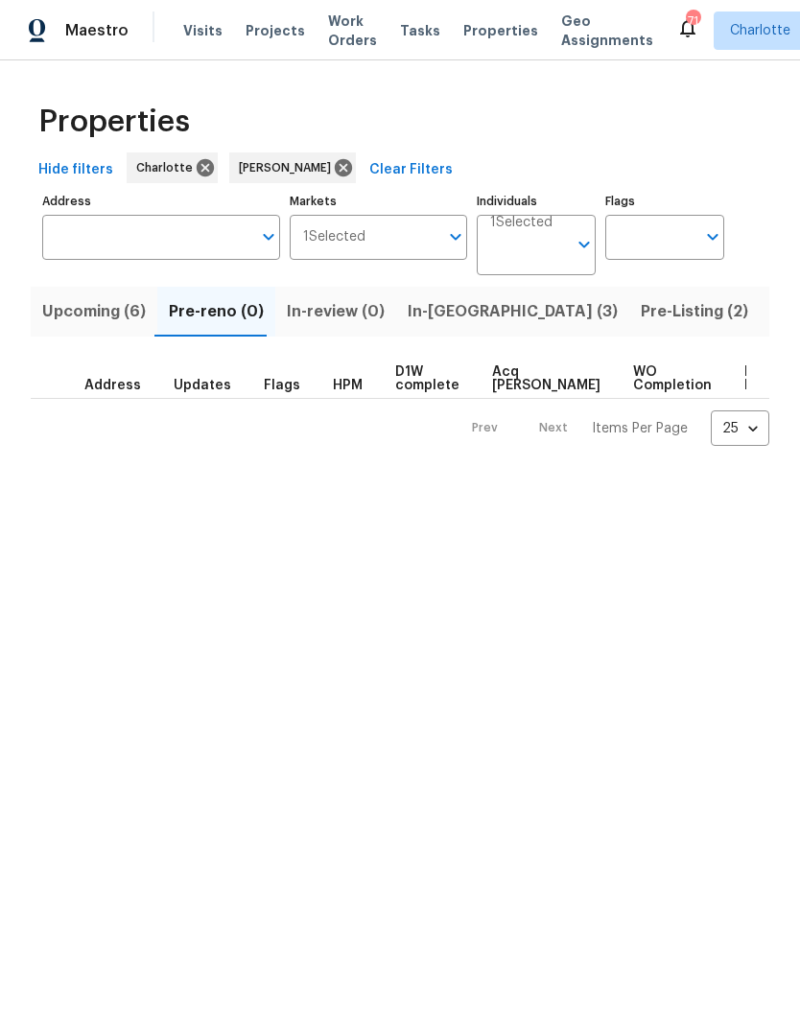
click at [455, 319] on span "In-reno (3)" at bounding box center [513, 311] width 210 height 27
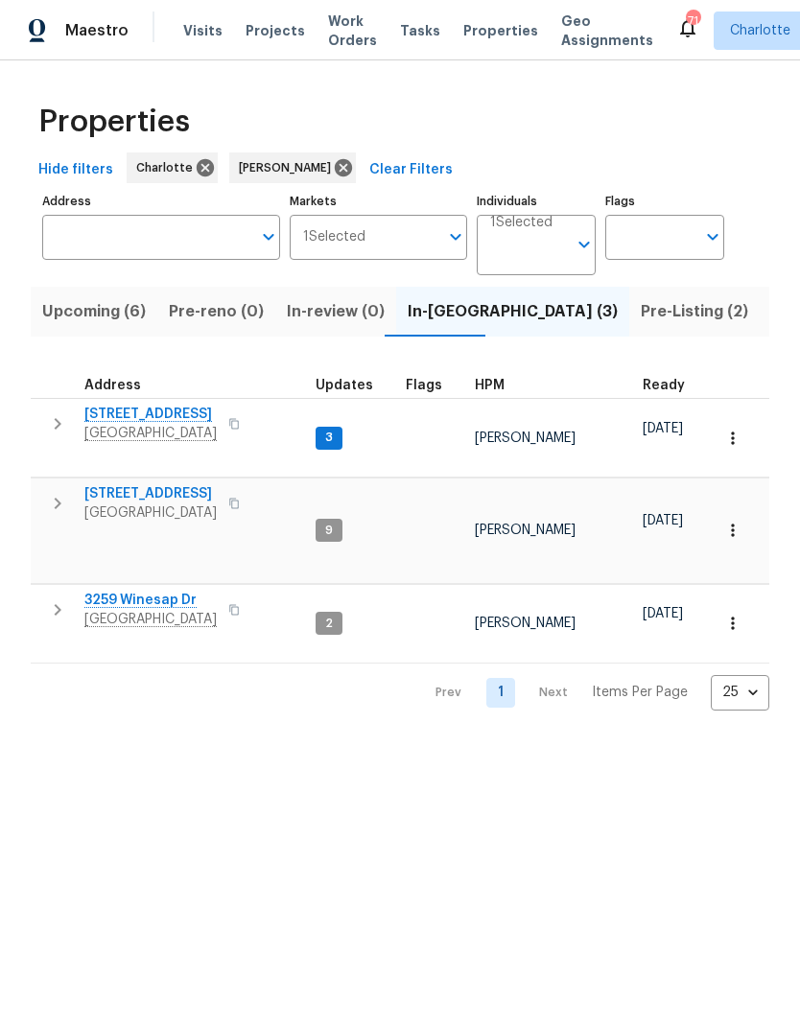
scroll to position [0, -1]
click at [111, 315] on span "Upcoming (6)" at bounding box center [94, 311] width 104 height 27
